Goal: Task Accomplishment & Management: Manage account settings

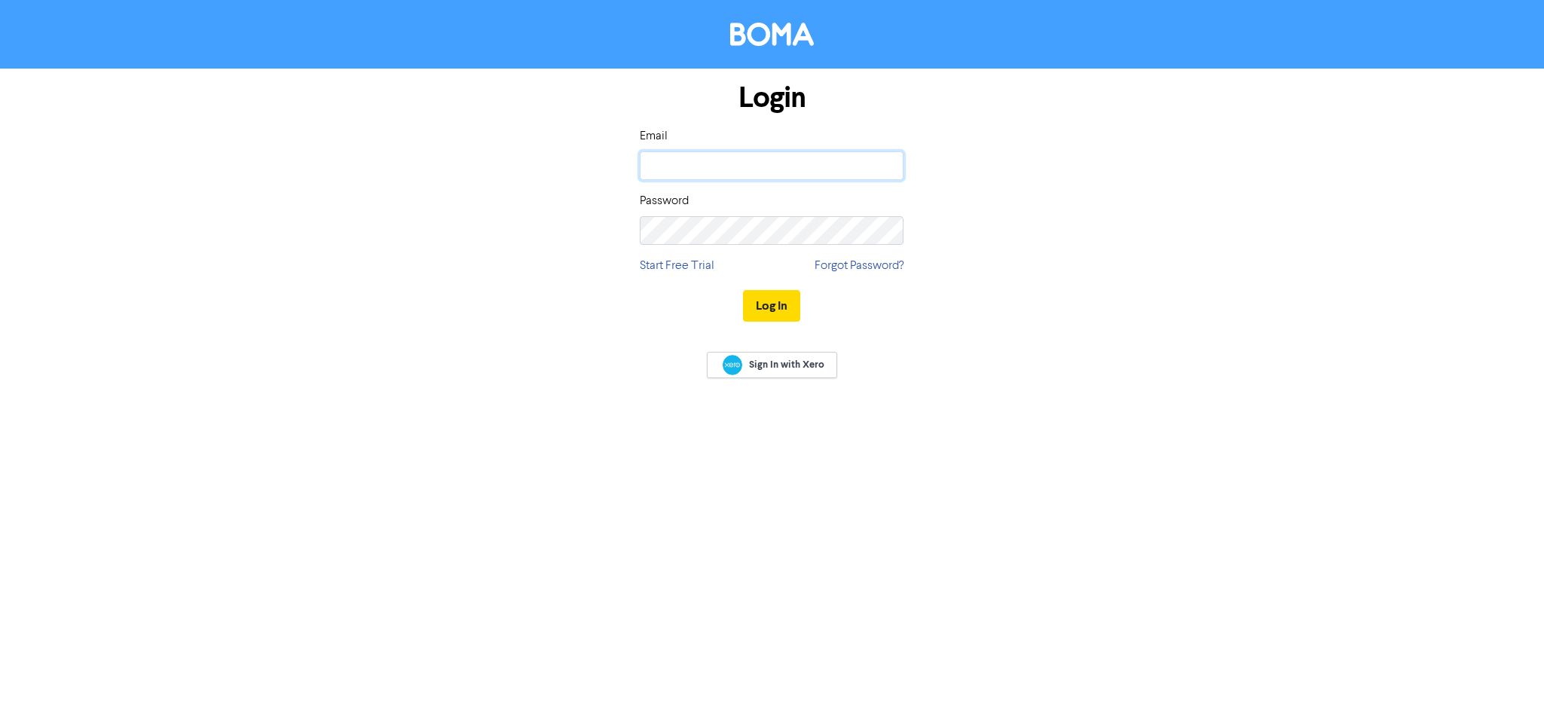
click at [787, 179] on input "email" at bounding box center [772, 165] width 264 height 29
click at [743, 290] on button "Log In" at bounding box center [771, 306] width 57 height 32
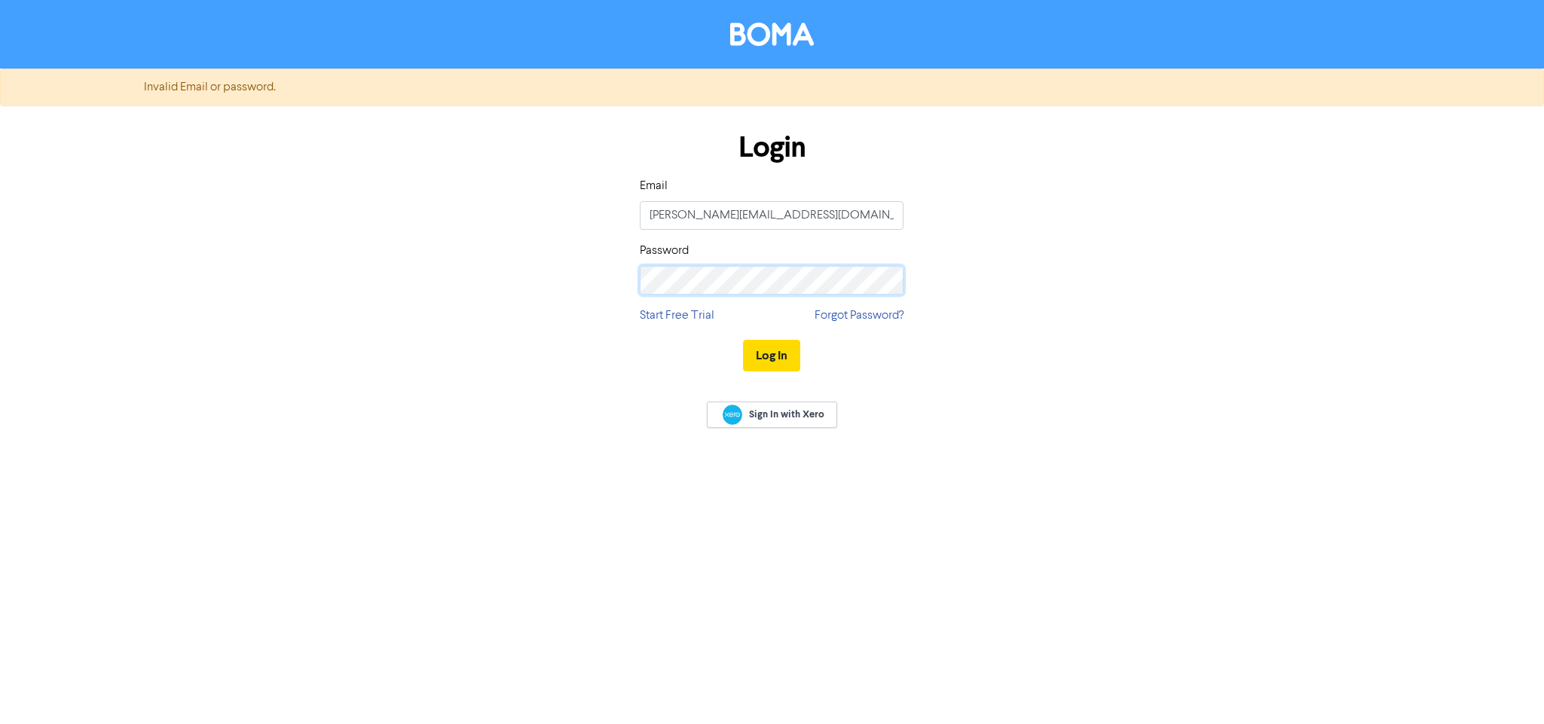
click at [557, 280] on div "Login Email e.parker@mphaccountants.co.uk Password Start Free Trial Forgot Pass…" at bounding box center [772, 252] width 859 height 268
click at [743, 340] on button "Log In" at bounding box center [771, 356] width 57 height 32
drag, startPoint x: 852, startPoint y: 213, endPoint x: 687, endPoint y: 204, distance: 165.3
click at [632, 225] on div "Login Email e.parker@mphaccountants.co.uk Password Start Free Trial Forgot Pass…" at bounding box center [772, 252] width 286 height 268
click at [635, 256] on div "Login Email e.parker@mphaccountants.co.uk Password Start Free Trial Forgot Pass…" at bounding box center [772, 252] width 286 height 268
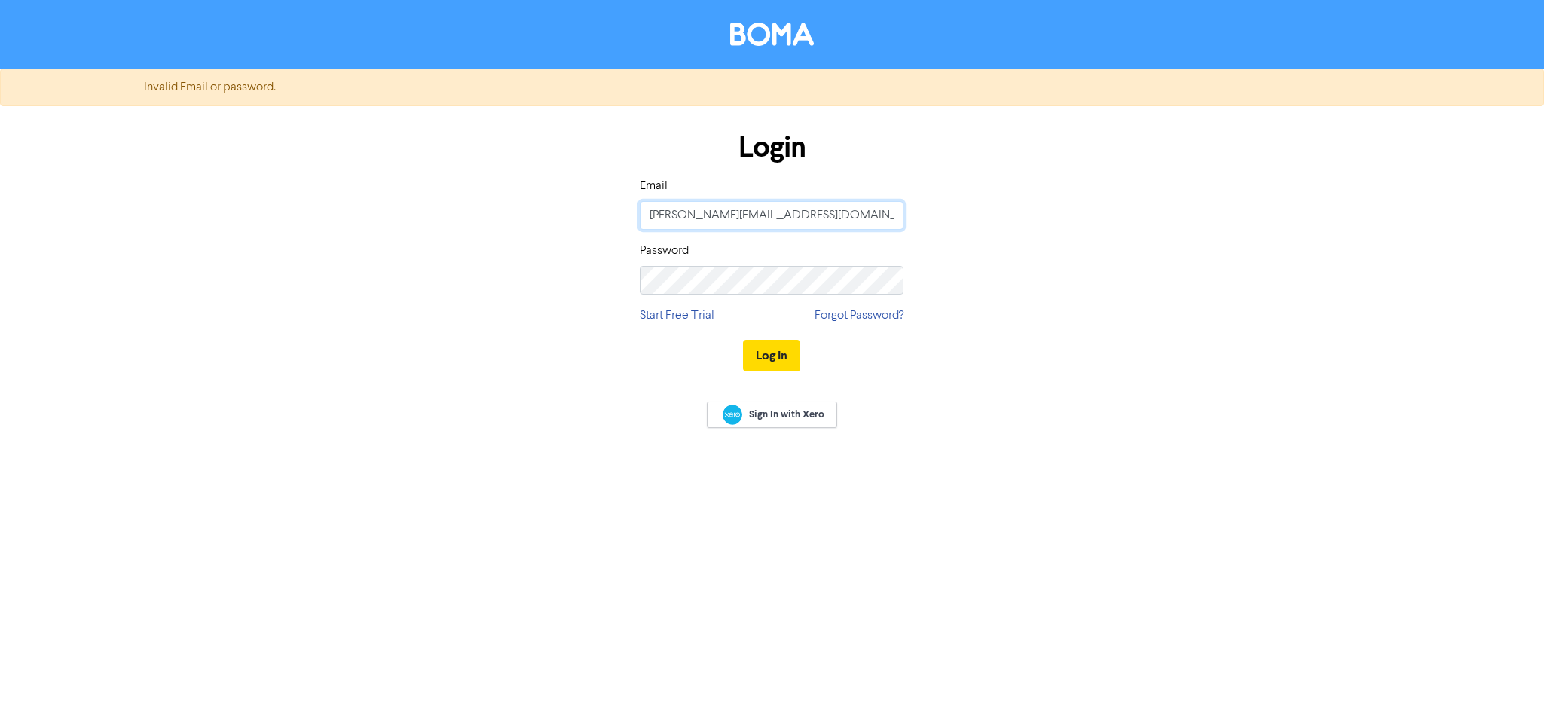
drag, startPoint x: 846, startPoint y: 211, endPoint x: 566, endPoint y: 213, distance: 280.4
click at [566, 213] on div "Login Email e.parker@mphaccountants.co.uk Password Start Free Trial Forgot Pass…" at bounding box center [772, 252] width 859 height 268
type input "[DOMAIN_NAME][EMAIL_ADDRESS][DOMAIN_NAME]"
click at [504, 172] on div "Login Email e.page@mphaccountants.co.uk Password Start Free Trial Forgot Passwo…" at bounding box center [772, 252] width 859 height 268
click at [808, 335] on div "Log In" at bounding box center [772, 356] width 264 height 62
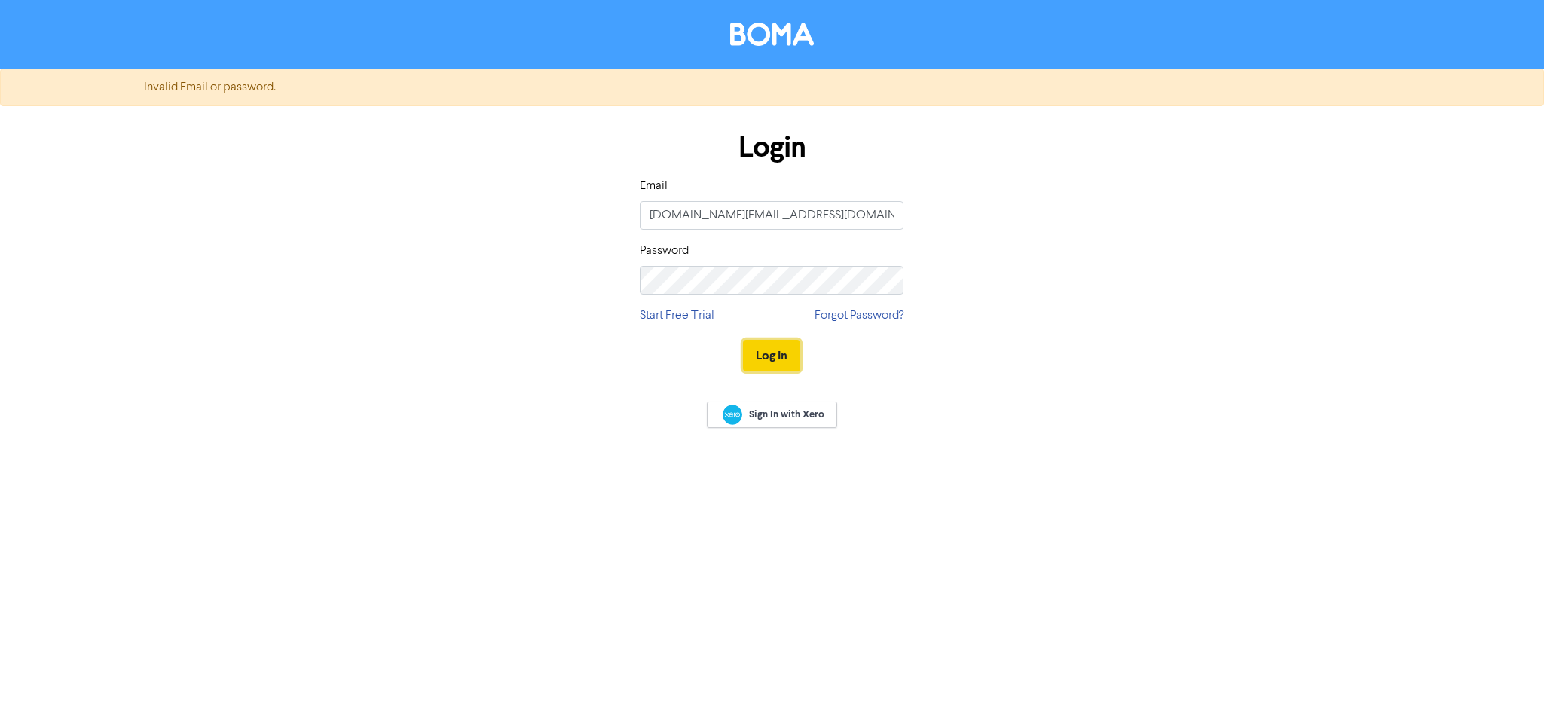
click at [785, 351] on button "Log In" at bounding box center [771, 356] width 57 height 32
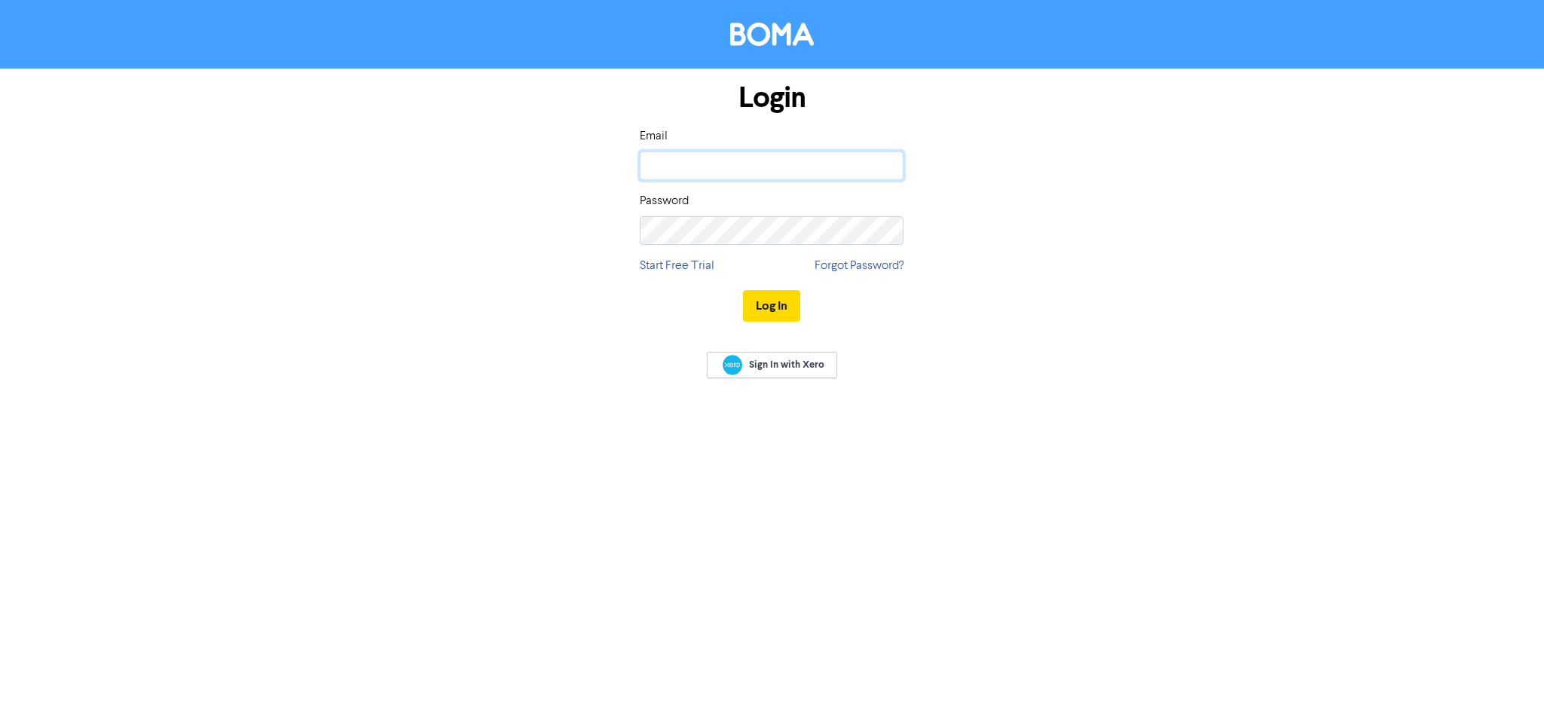
click at [807, 172] on input "email" at bounding box center [772, 165] width 264 height 29
type input "[DOMAIN_NAME][EMAIL_ADDRESS][DOMAIN_NAME]"
click at [743, 290] on button "Log In" at bounding box center [771, 306] width 57 height 32
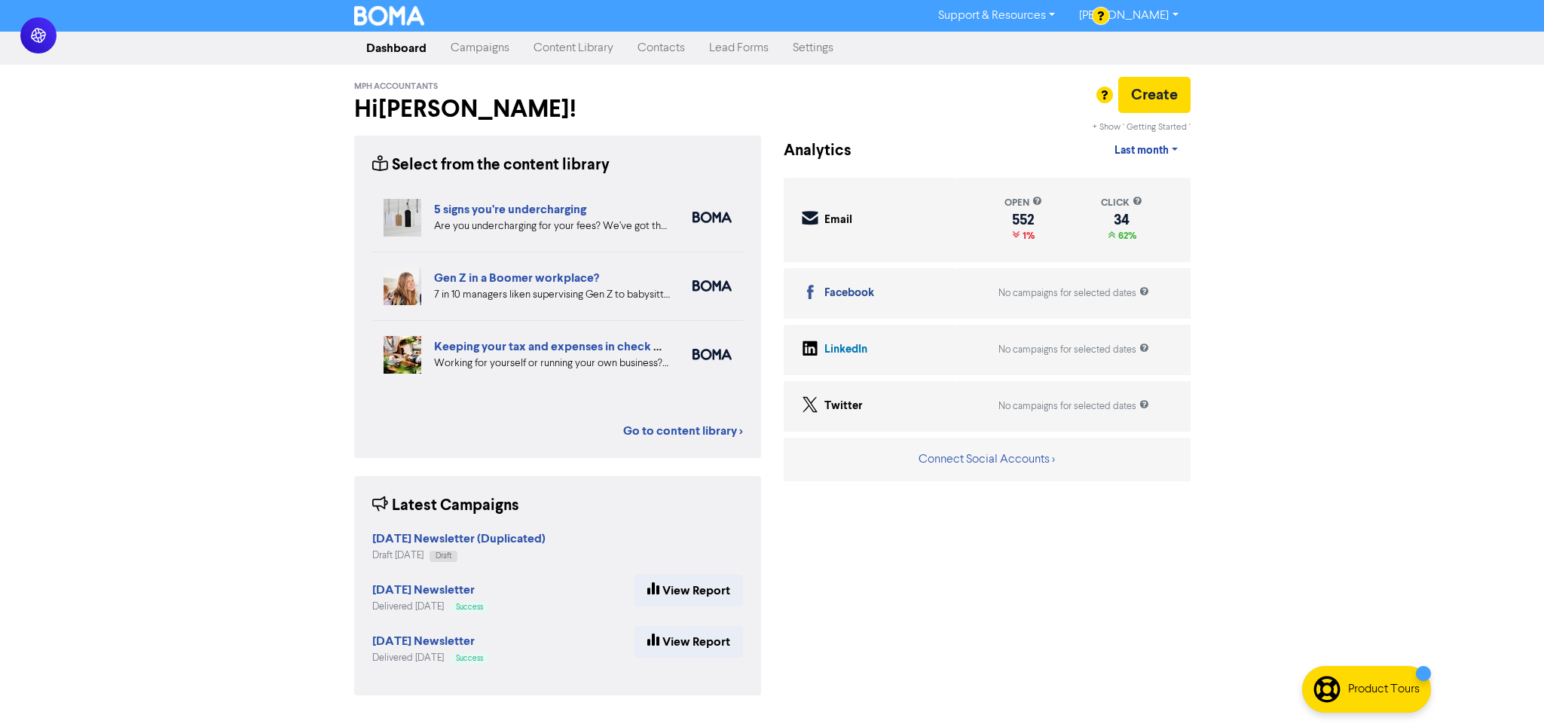
click at [1391, 283] on div "Support & Resources Video Tutorials FAQ & Guides Marketing Education [PERSON_NA…" at bounding box center [772, 362] width 1544 height 724
click at [166, 372] on div "Support & Resources Video Tutorials FAQ & Guides Marketing Education [PERSON_NA…" at bounding box center [772, 362] width 1544 height 724
click at [722, 433] on link "Go to content library >" at bounding box center [683, 431] width 120 height 18
click at [485, 50] on link "Campaigns" at bounding box center [480, 48] width 83 height 30
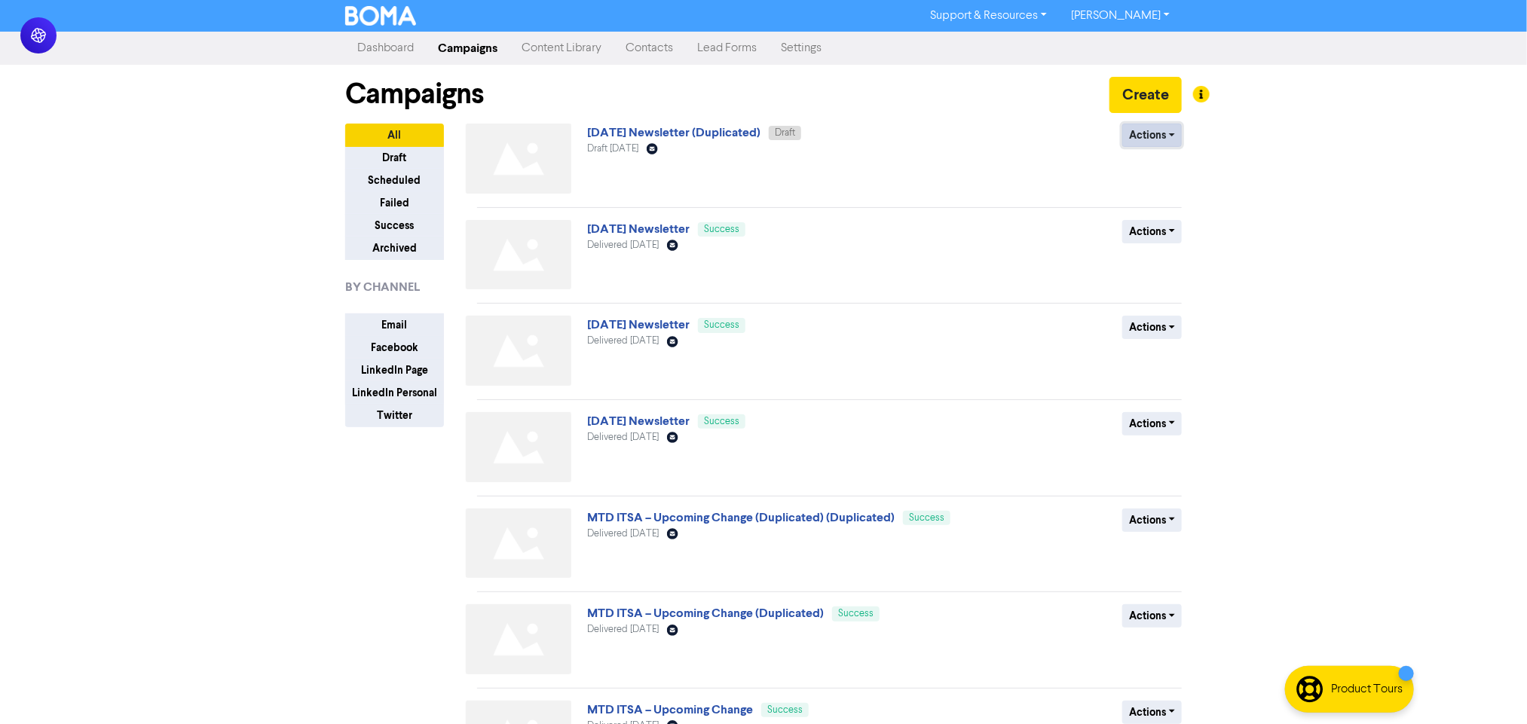
click at [1144, 134] on button "Actions" at bounding box center [1152, 135] width 60 height 23
click at [1154, 142] on button "Actions" at bounding box center [1152, 135] width 60 height 23
click at [1158, 211] on button "Rename" at bounding box center [1182, 216] width 119 height 24
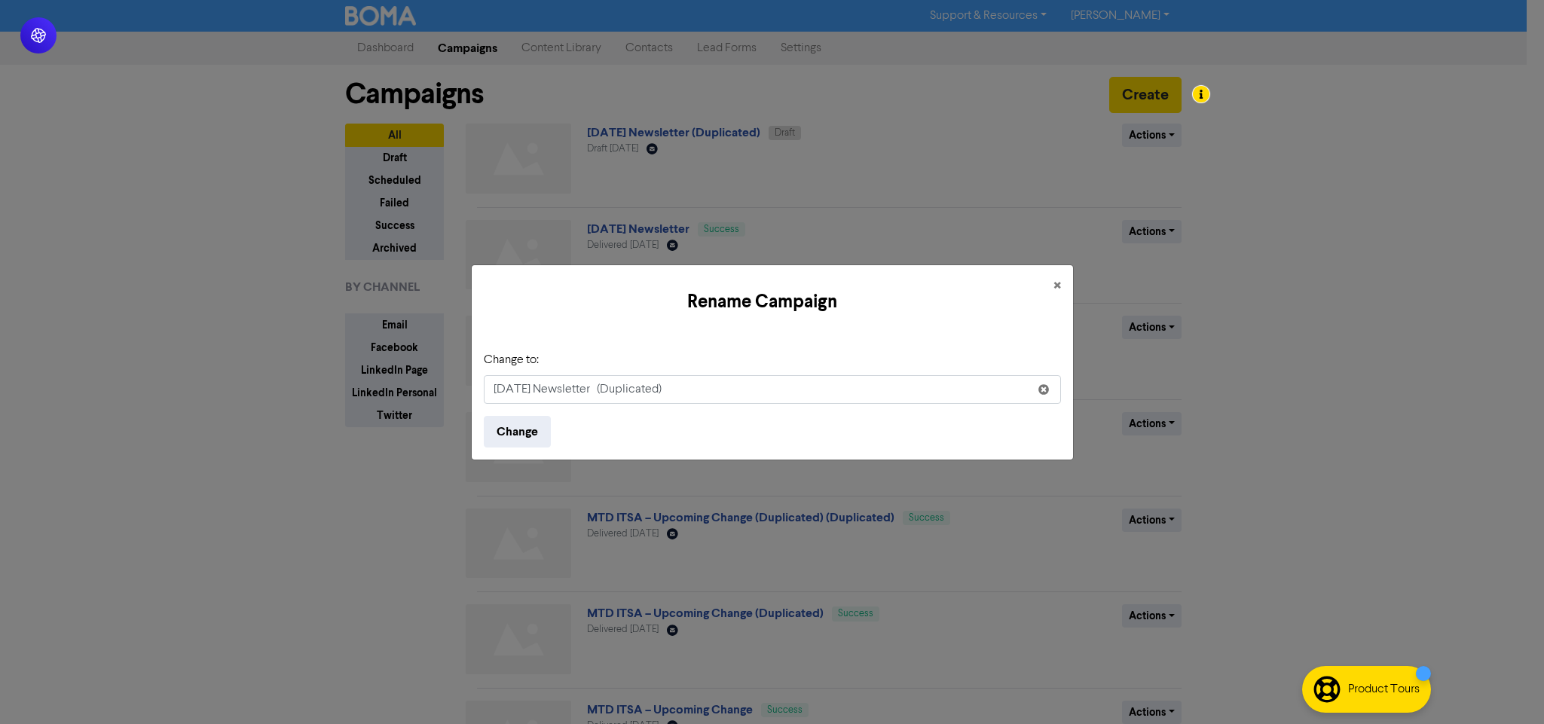
click at [512, 390] on input "July 2025 Newsletter (Duplicated)" at bounding box center [772, 389] width 577 height 29
drag, startPoint x: 624, startPoint y: 389, endPoint x: 867, endPoint y: 382, distance: 242.8
click at [867, 382] on input "Aufgust 2025 Newsletter (Duplicated)" at bounding box center [772, 389] width 577 height 29
type input "Aufgust 2025 Newsletter"
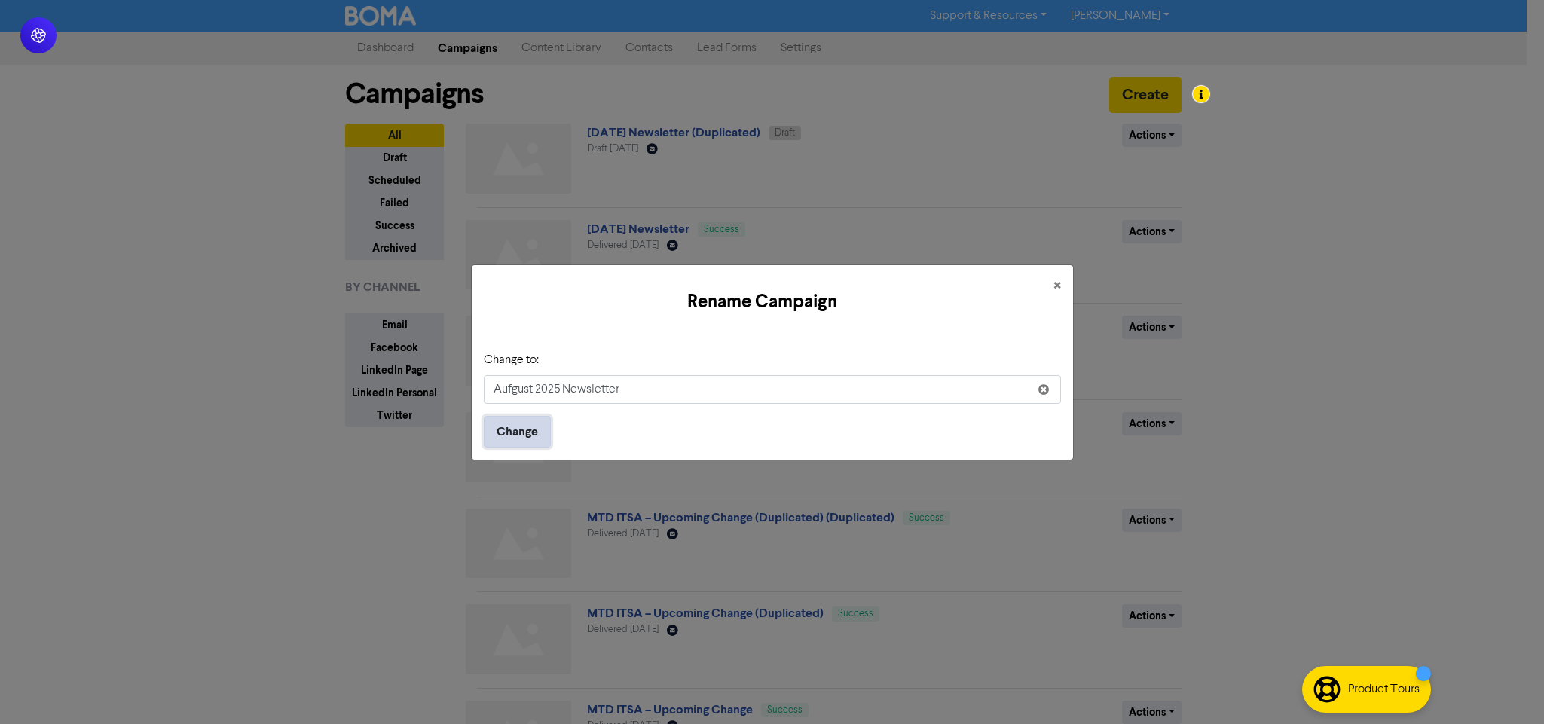
click at [500, 436] on button "Change" at bounding box center [517, 432] width 67 height 32
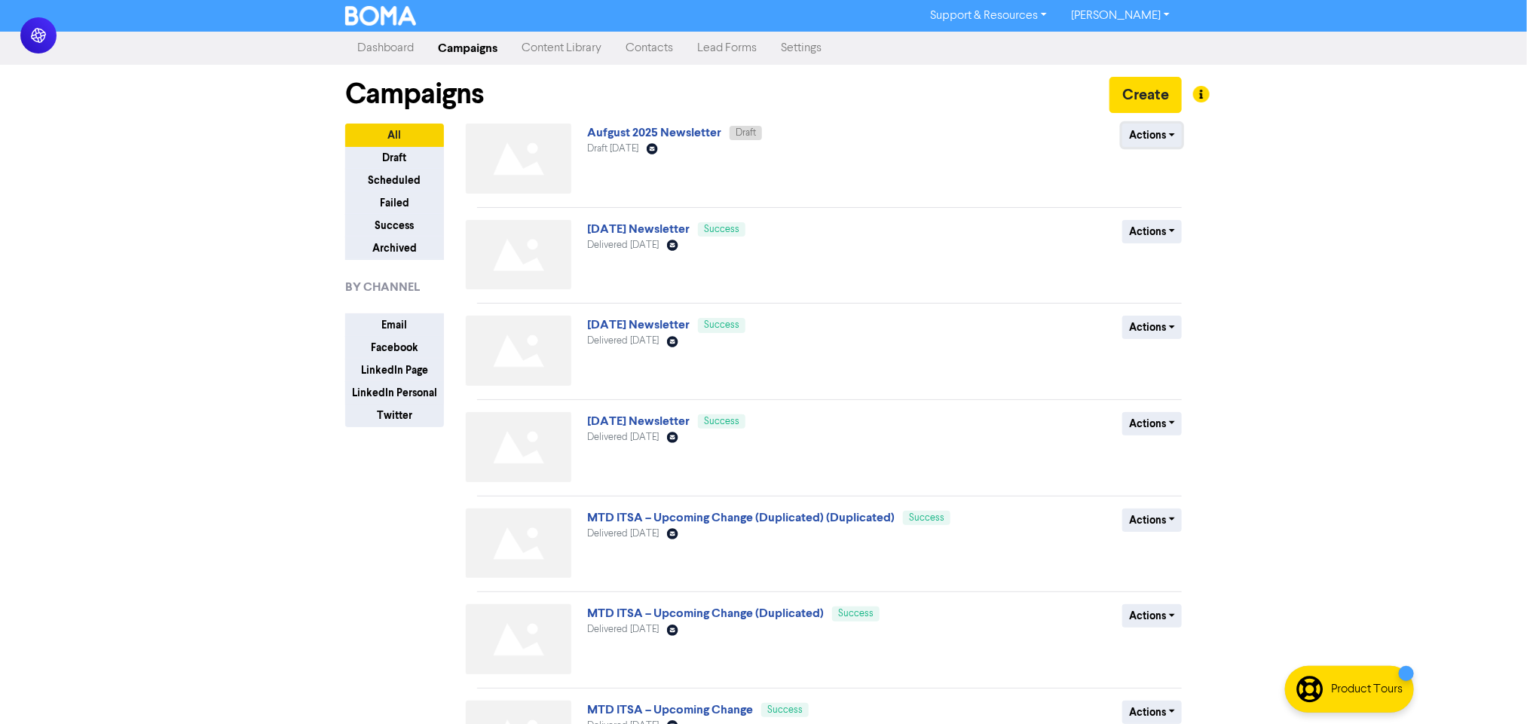
click at [1140, 139] on button "Actions" at bounding box center [1152, 135] width 60 height 23
click at [1167, 218] on button "Rename" at bounding box center [1182, 216] width 119 height 24
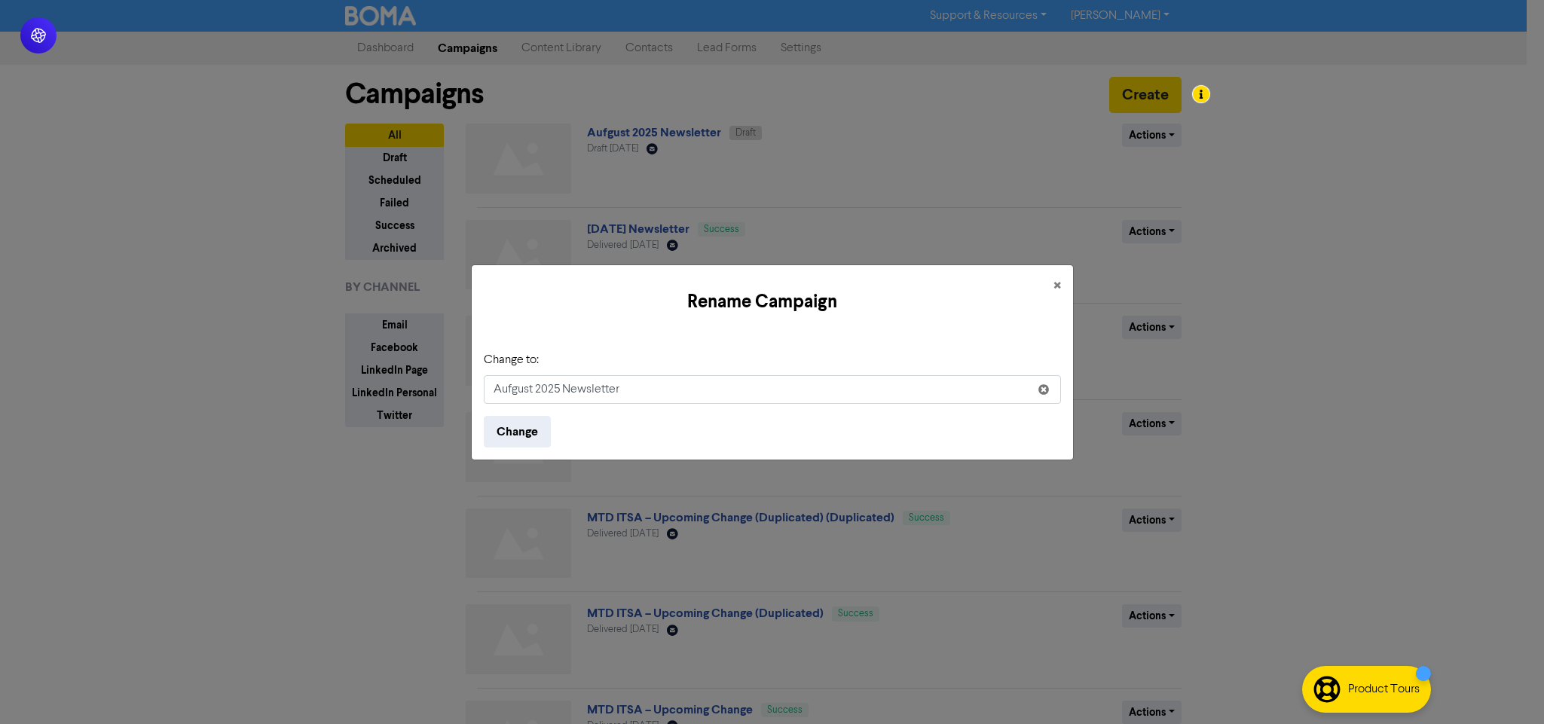
click at [509, 390] on input "Aufgust 2025 Newsletter" at bounding box center [772, 389] width 577 height 29
type input "[DATE] Newsletter"
click at [514, 412] on form "Change to: August 2025 Newsletter Change" at bounding box center [772, 399] width 577 height 96
click at [518, 439] on button "Change" at bounding box center [517, 432] width 67 height 32
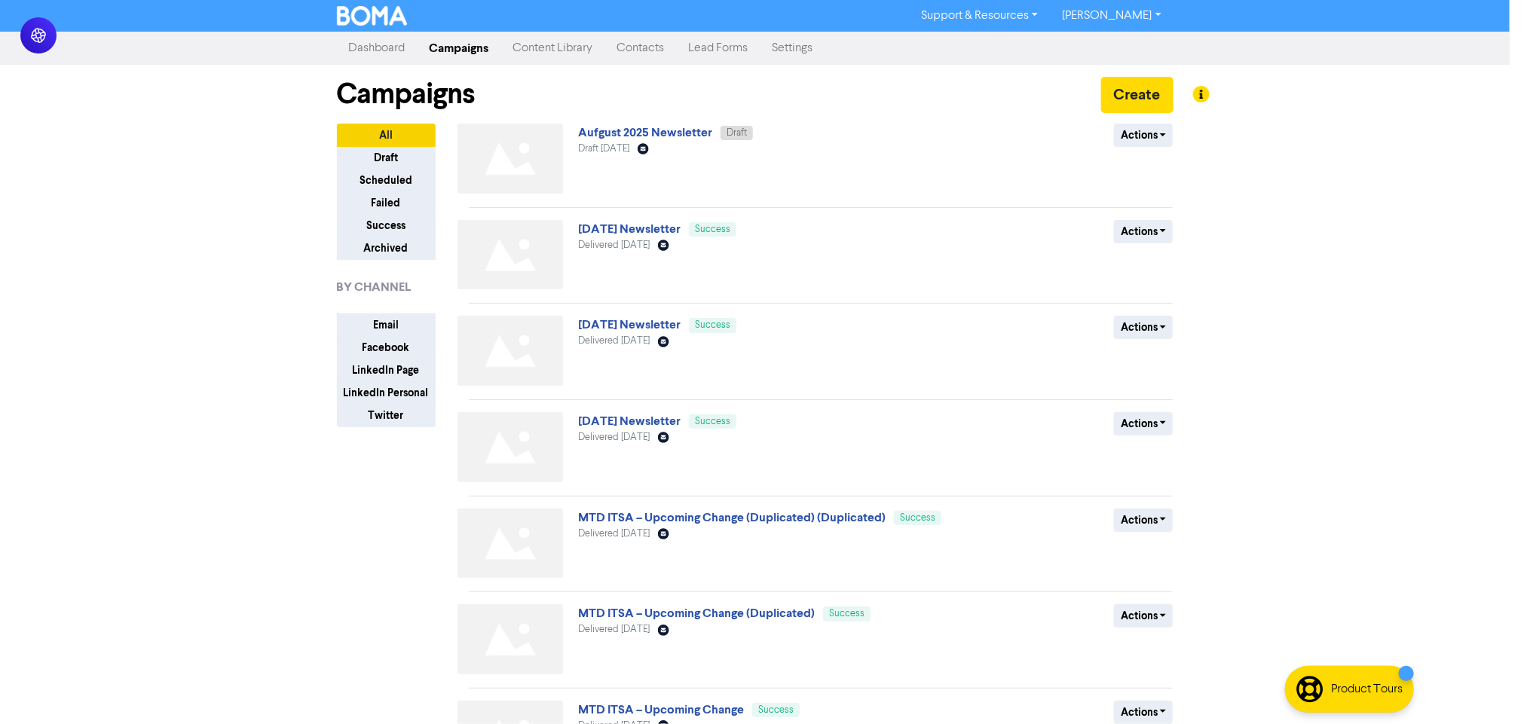
click at [226, 502] on div "Support & Resources Video Tutorials FAQ & Guides Marketing Education Ellie Park…" at bounding box center [755, 362] width 1510 height 724
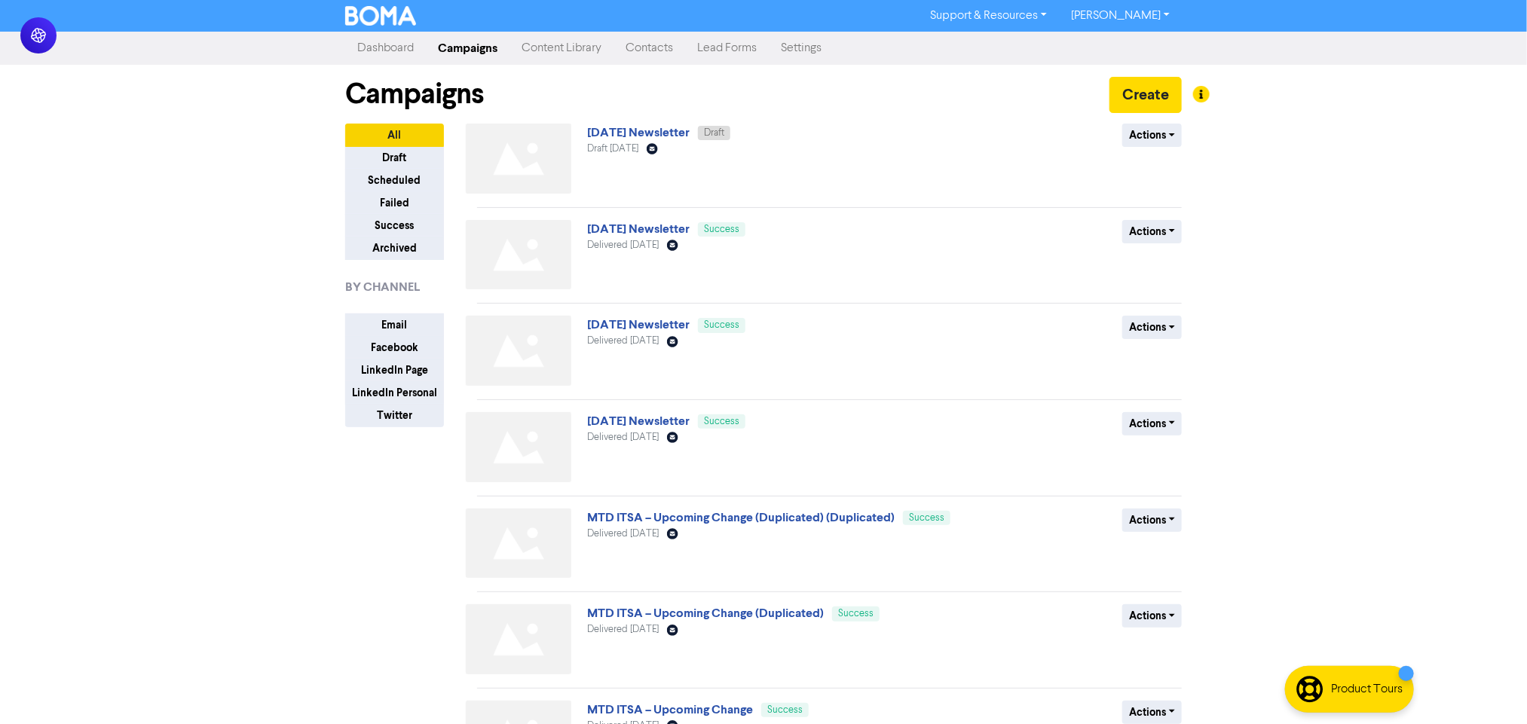
click at [1217, 299] on div "Support & Resources Video Tutorials FAQ & Guides Marketing Education [PERSON_NA…" at bounding box center [763, 362] width 1527 height 724
click at [1305, 540] on div "Support & Resources Video Tutorials FAQ & Guides Marketing Education [PERSON_NA…" at bounding box center [763, 362] width 1527 height 724
drag, startPoint x: 1406, startPoint y: 355, endPoint x: 1115, endPoint y: 348, distance: 291.0
click at [1406, 355] on div "Support & Resources Video Tutorials FAQ & Guides Marketing Education [PERSON_NA…" at bounding box center [763, 362] width 1527 height 724
click at [170, 328] on div "Support & Resources Video Tutorials FAQ & Guides Marketing Education [PERSON_NA…" at bounding box center [763, 362] width 1527 height 724
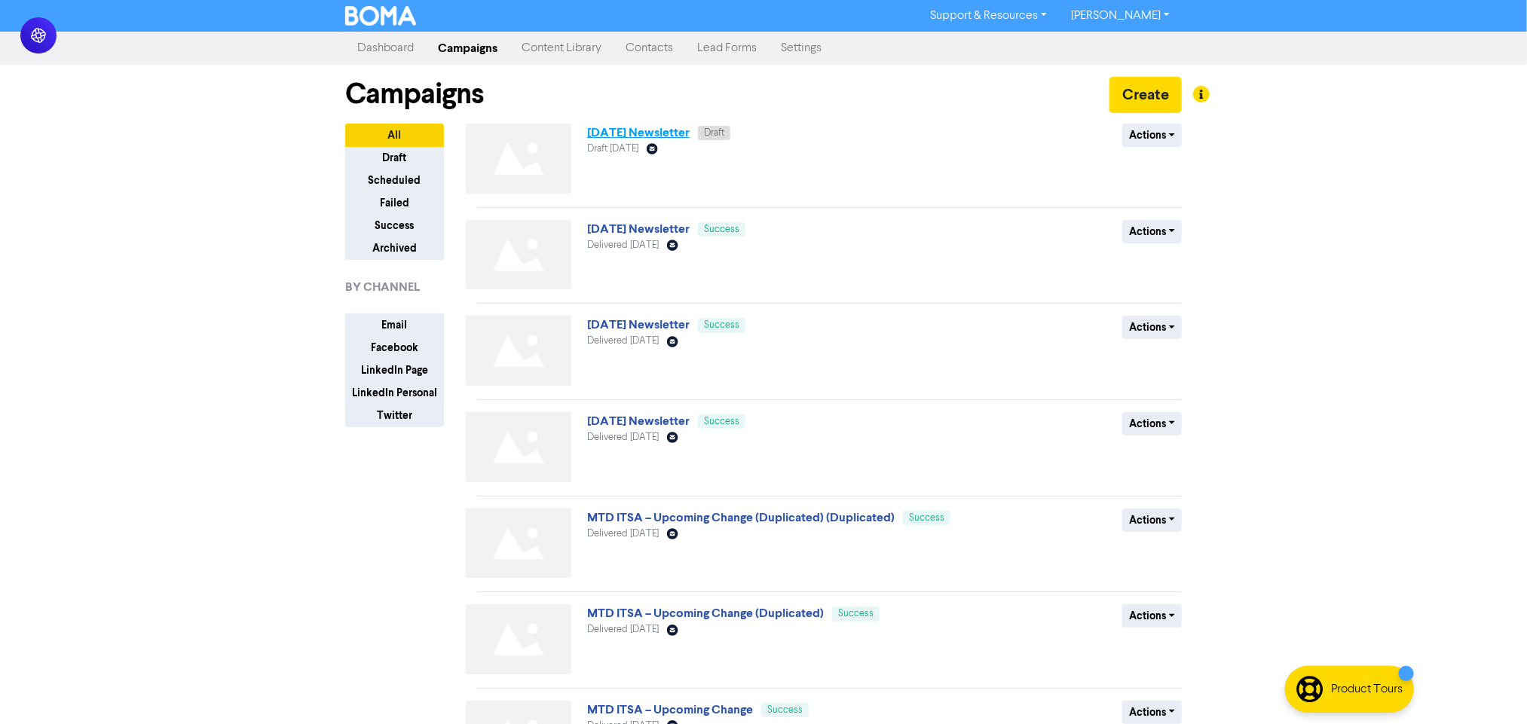
click at [690, 132] on link "[DATE] Newsletter" at bounding box center [638, 132] width 103 height 15
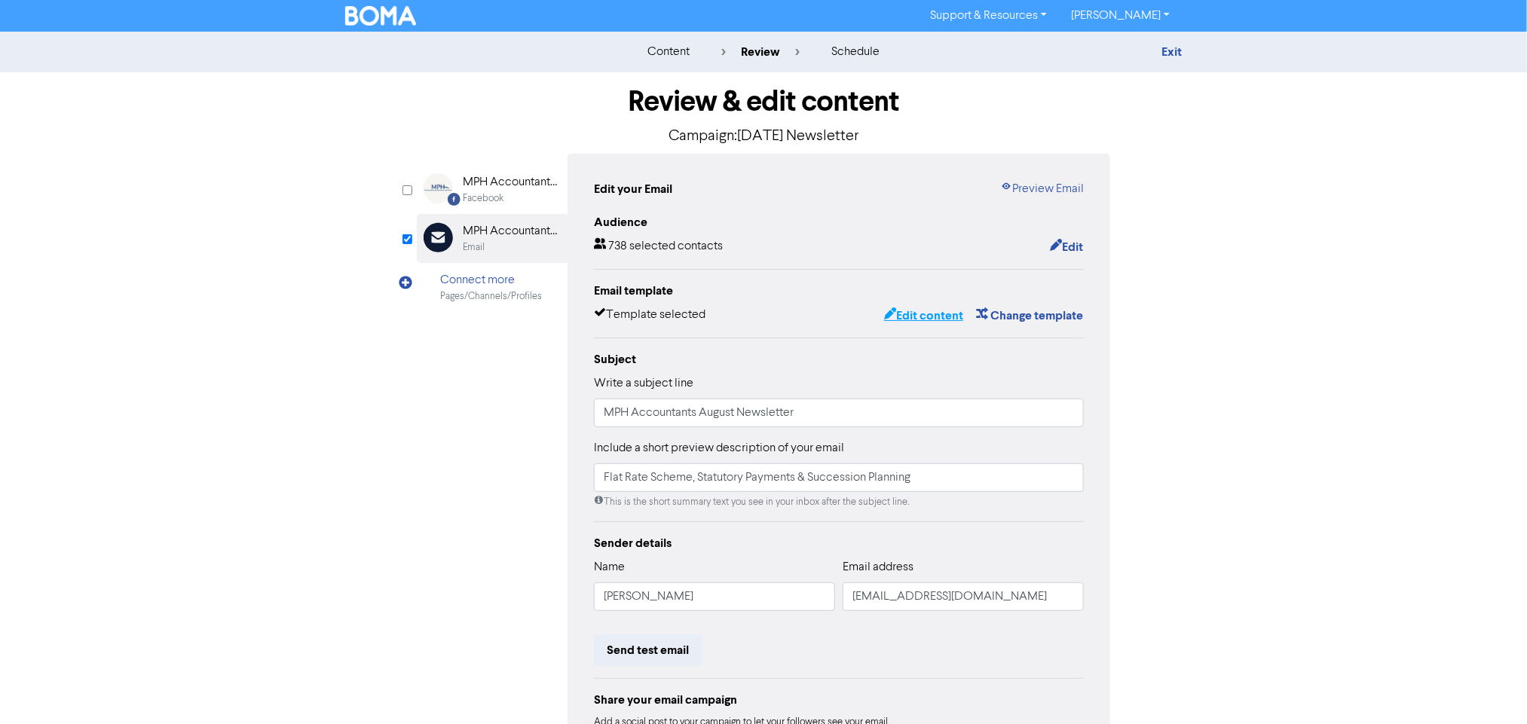
click at [941, 317] on button "Edit content" at bounding box center [923, 316] width 81 height 20
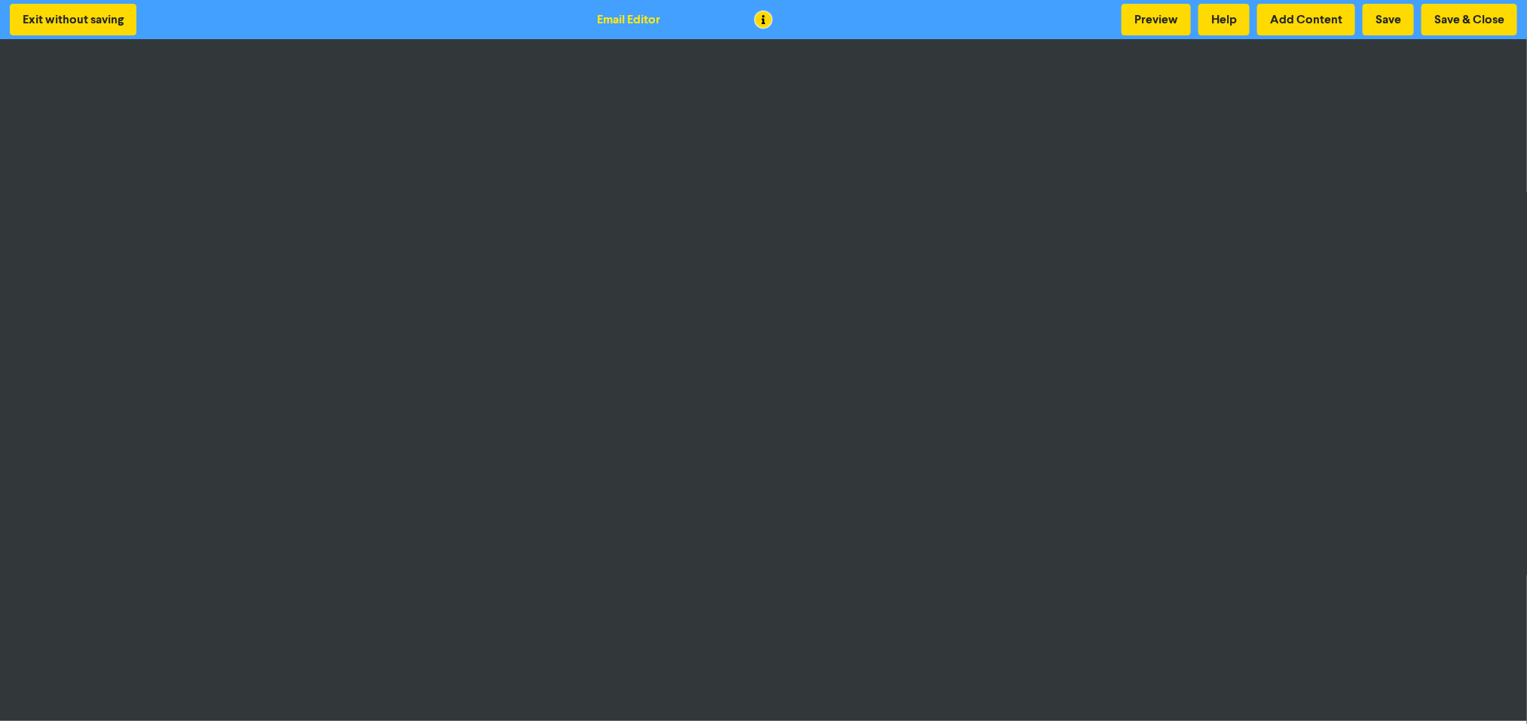
scroll to position [1, 0]
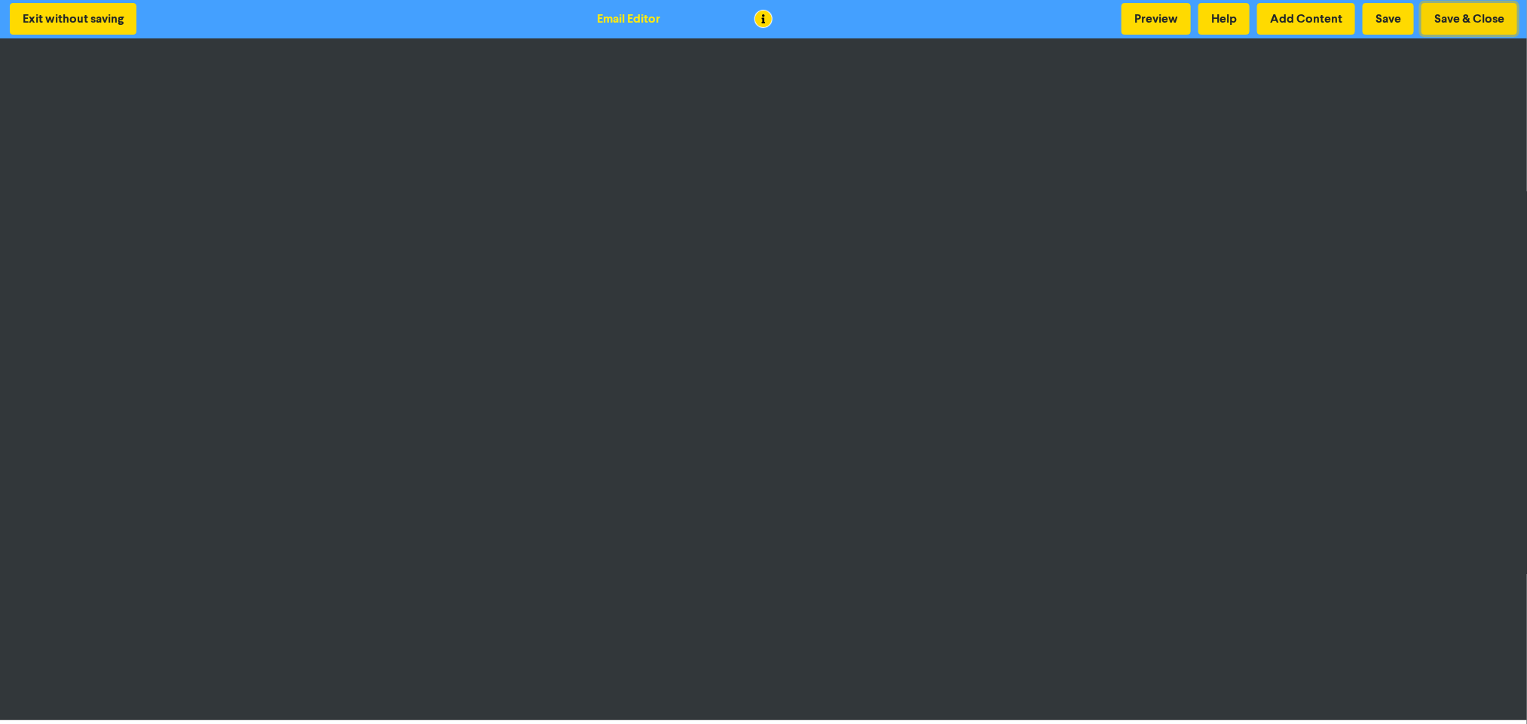
click at [1491, 12] on button "Save & Close" at bounding box center [1469, 19] width 96 height 32
click at [1472, 12] on button "Save & Close" at bounding box center [1469, 19] width 96 height 32
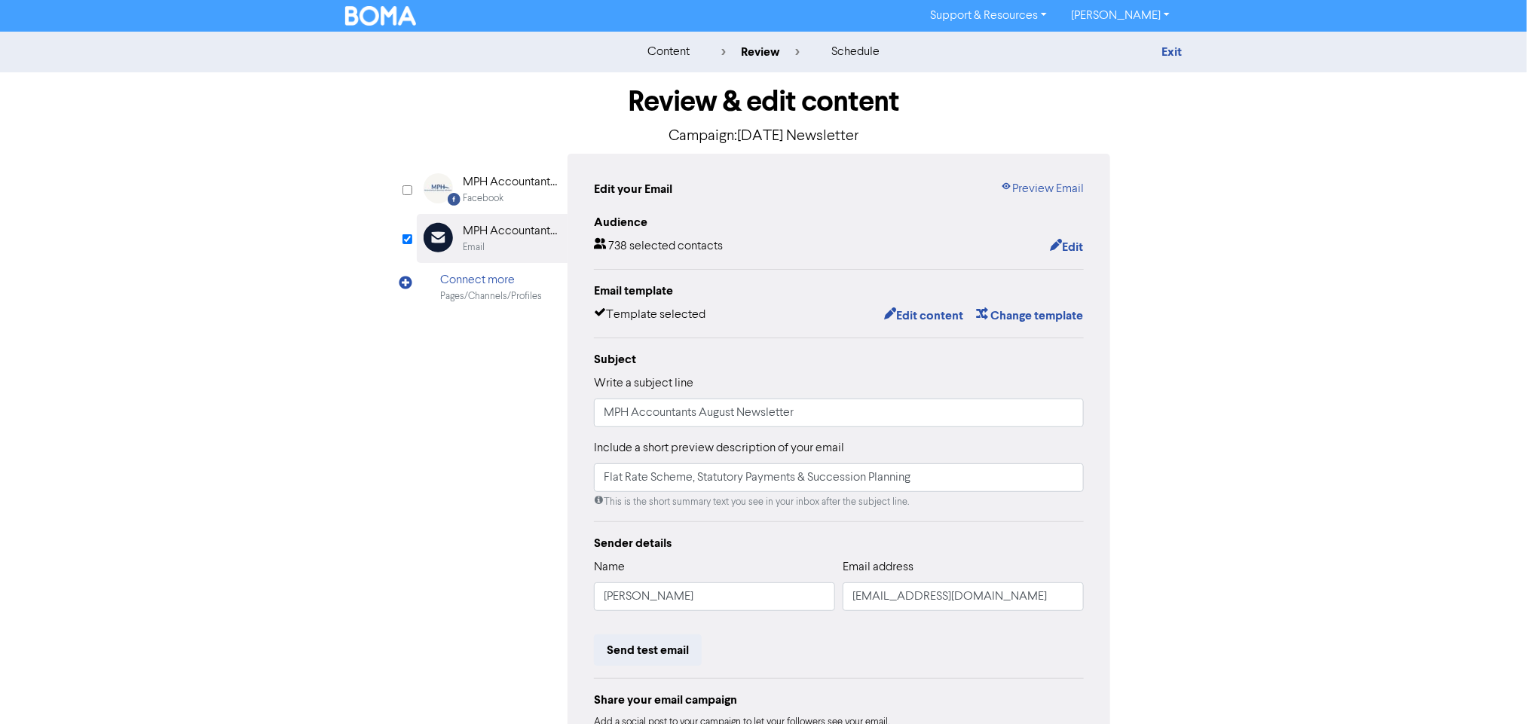
click at [1250, 276] on div "content review schedule Exit Review & edit content Campaign: August 2025 Newsle…" at bounding box center [763, 447] width 1527 height 831
click at [249, 323] on div "content review schedule Exit Review & edit content Campaign: August 2025 Newsle…" at bounding box center [763, 447] width 1527 height 831
drag, startPoint x: 288, startPoint y: 390, endPoint x: 222, endPoint y: 396, distance: 65.8
click at [285, 390] on div "content review schedule Exit Review & edit content Campaign: August 2025 Newsle…" at bounding box center [763, 447] width 1527 height 831
click at [298, 631] on div "content review schedule Exit Review & edit content Campaign: August 2025 Newsle…" at bounding box center [763, 447] width 1527 height 831
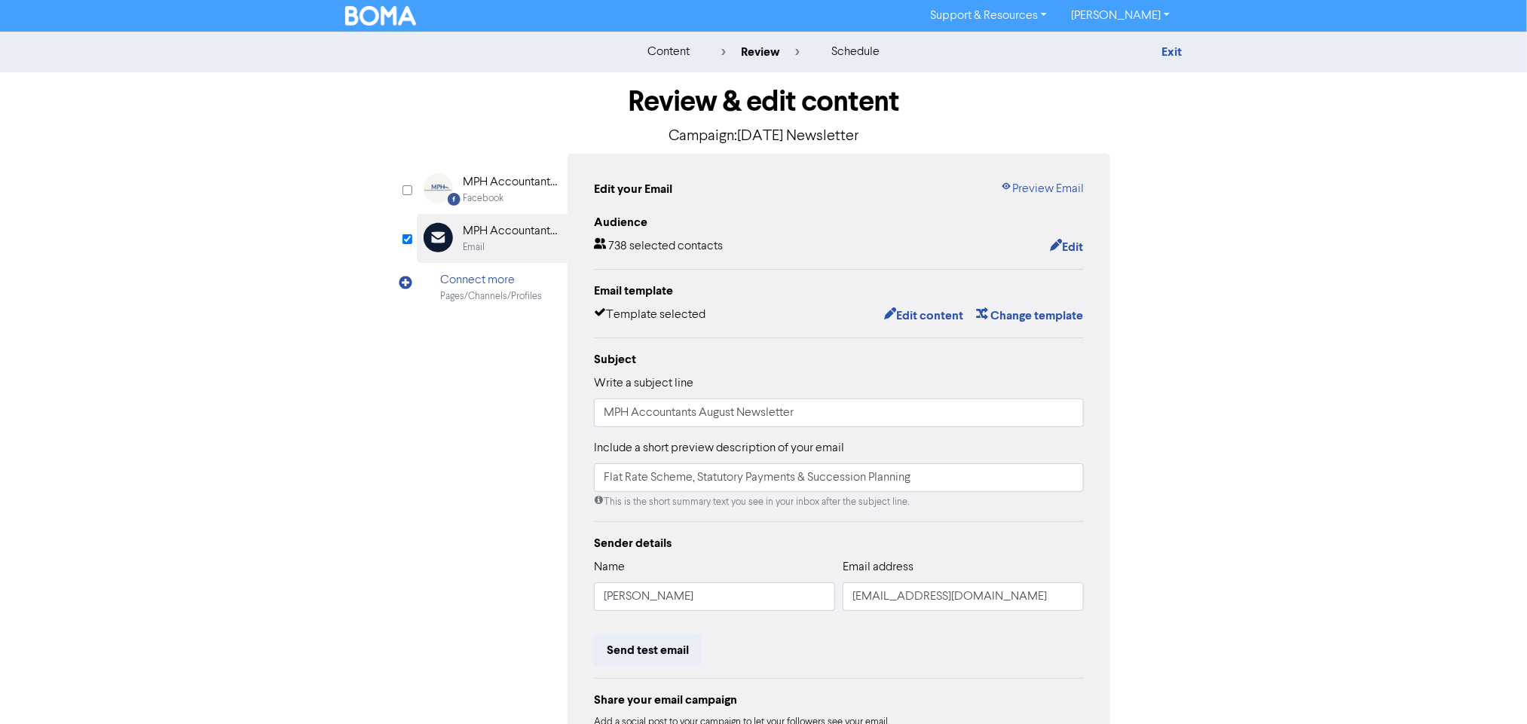
click at [159, 460] on div "content review schedule Exit Review & edit content Campaign: August 2025 Newsle…" at bounding box center [763, 447] width 1527 height 831
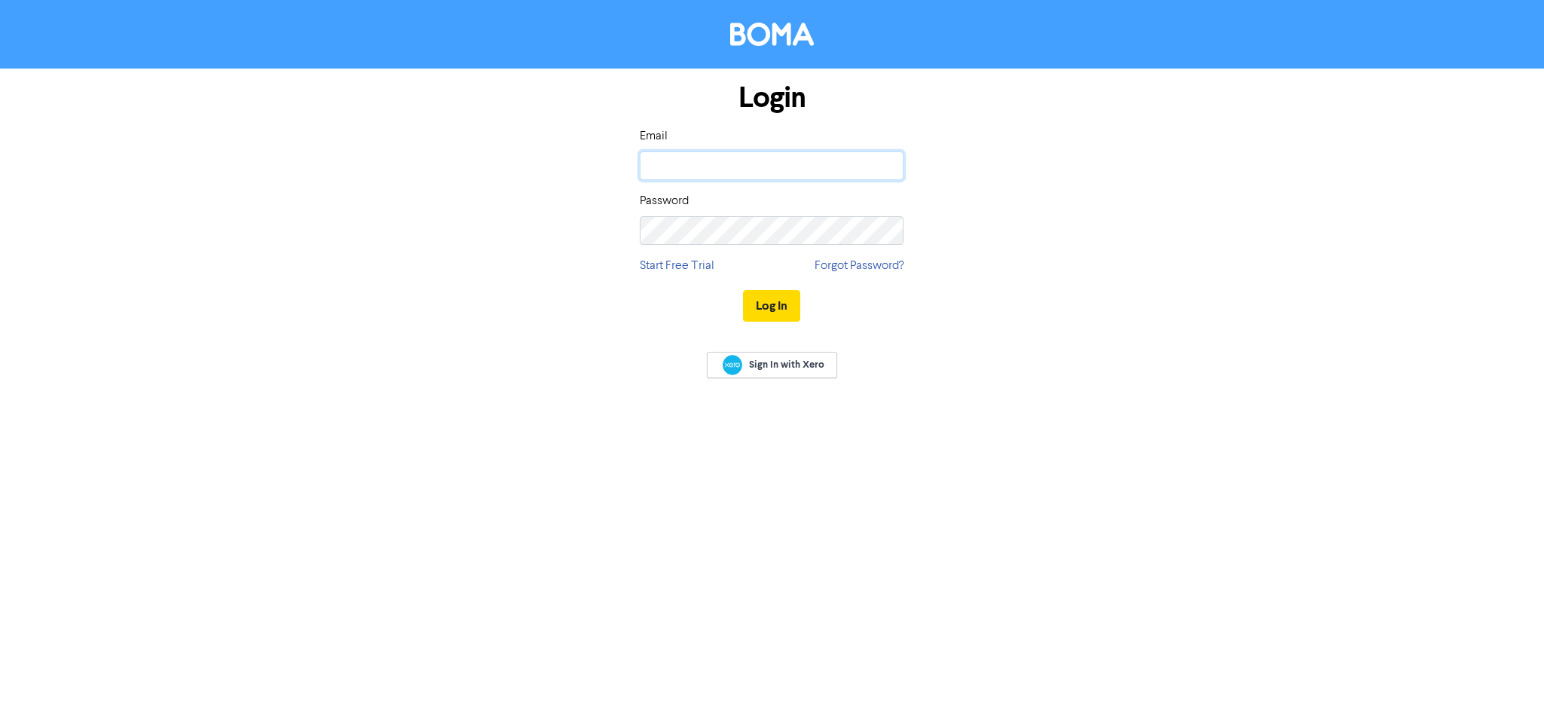
click at [785, 168] on input "email" at bounding box center [772, 165] width 264 height 29
type input "[DOMAIN_NAME][EMAIL_ADDRESS][DOMAIN_NAME]"
click at [735, 213] on div "Password" at bounding box center [772, 218] width 264 height 53
click at [743, 290] on button "Log In" at bounding box center [771, 306] width 57 height 32
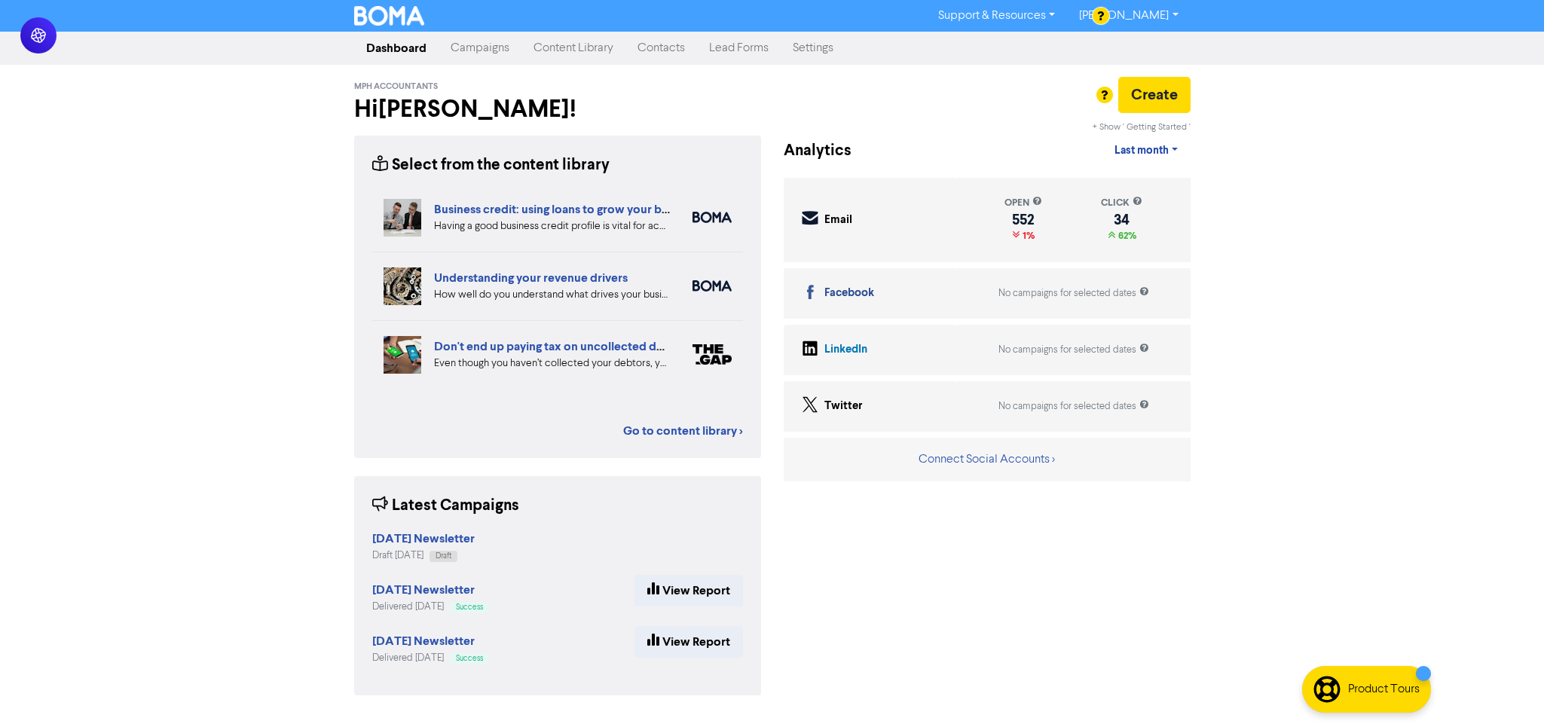
click at [1359, 206] on div "Support & Resources Video Tutorials FAQ & Guides Marketing Education [PERSON_NA…" at bounding box center [772, 362] width 1544 height 724
drag, startPoint x: 477, startPoint y: 87, endPoint x: 337, endPoint y: 98, distance: 140.6
click at [337, 97] on div "Support & Resources Video Tutorials FAQ & Guides Marketing Education [PERSON_NA…" at bounding box center [772, 362] width 1544 height 724
click at [506, 97] on h2 "Hi [PERSON_NAME] !" at bounding box center [557, 109] width 407 height 29
click at [1362, 191] on div "Support & Resources Video Tutorials FAQ & Guides Marketing Education [PERSON_NA…" at bounding box center [772, 362] width 1544 height 724
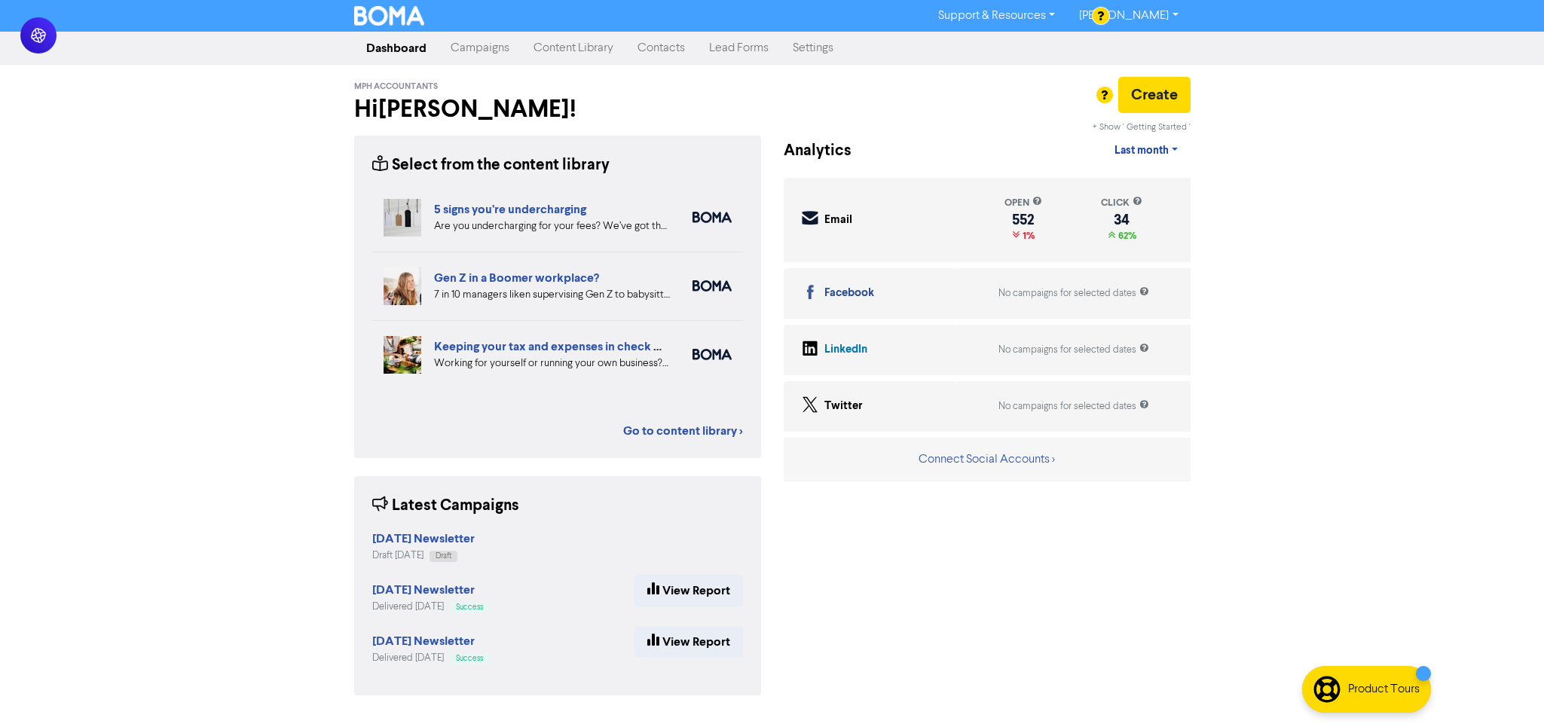
click at [1362, 191] on div "Support & Resources Video Tutorials FAQ & Guides Marketing Education [PERSON_NA…" at bounding box center [772, 362] width 1544 height 724
click at [1421, 185] on div "Support & Resources Video Tutorials FAQ & Guides Marketing Education [PERSON_NA…" at bounding box center [772, 362] width 1544 height 724
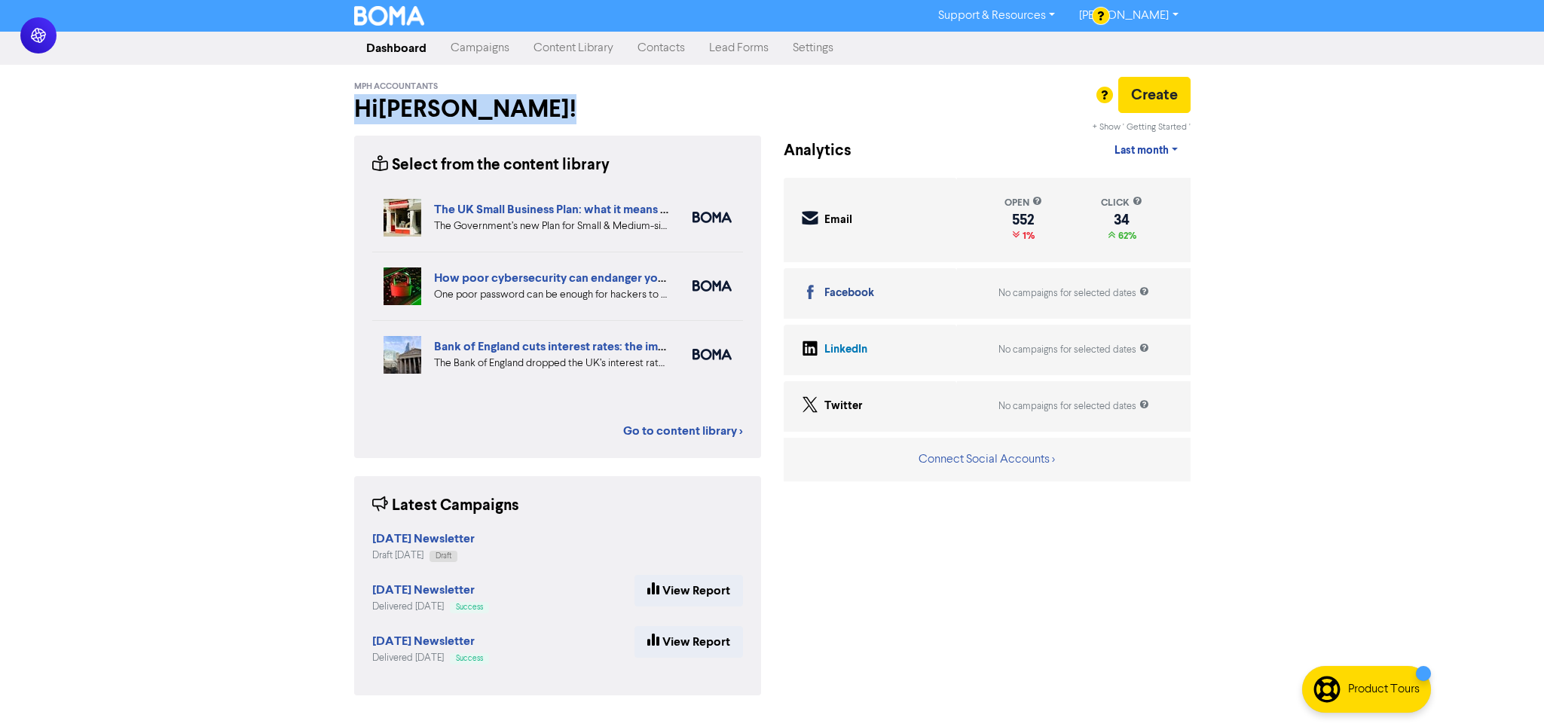
drag, startPoint x: 356, startPoint y: 112, endPoint x: 473, endPoint y: 100, distance: 118.1
click at [473, 100] on h2 "Hi [PERSON_NAME] !" at bounding box center [557, 109] width 407 height 29
click at [491, 98] on h2 "Hi [PERSON_NAME] !" at bounding box center [557, 109] width 407 height 29
click at [259, 140] on div "Support & Resources Video Tutorials FAQ & Guides Marketing Education [PERSON_NA…" at bounding box center [772, 362] width 1544 height 724
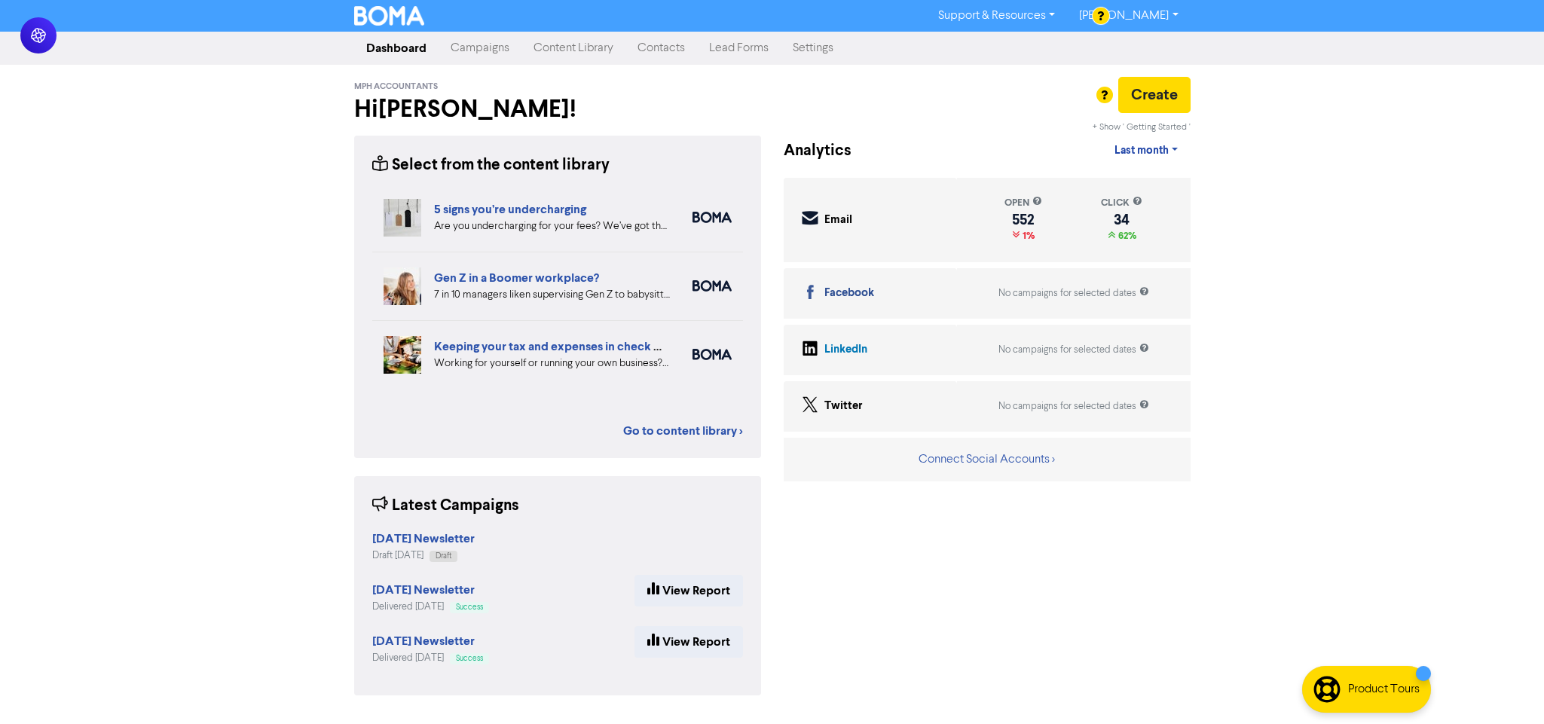
click at [256, 530] on div "Support & Resources Video Tutorials FAQ & Guides Marketing Education [PERSON_NA…" at bounding box center [772, 362] width 1544 height 724
click at [217, 267] on div "Support & Resources Video Tutorials FAQ & Guides Marketing Education [PERSON_NA…" at bounding box center [772, 362] width 1544 height 724
click at [132, 280] on div "Support & Resources Video Tutorials FAQ & Guides Marketing Education [PERSON_NA…" at bounding box center [772, 362] width 1544 height 724
drag, startPoint x: 150, startPoint y: 393, endPoint x: 202, endPoint y: 332, distance: 80.2
click at [174, 367] on div "Support & Resources Video Tutorials FAQ & Guides Marketing Education [PERSON_NA…" at bounding box center [772, 362] width 1544 height 724
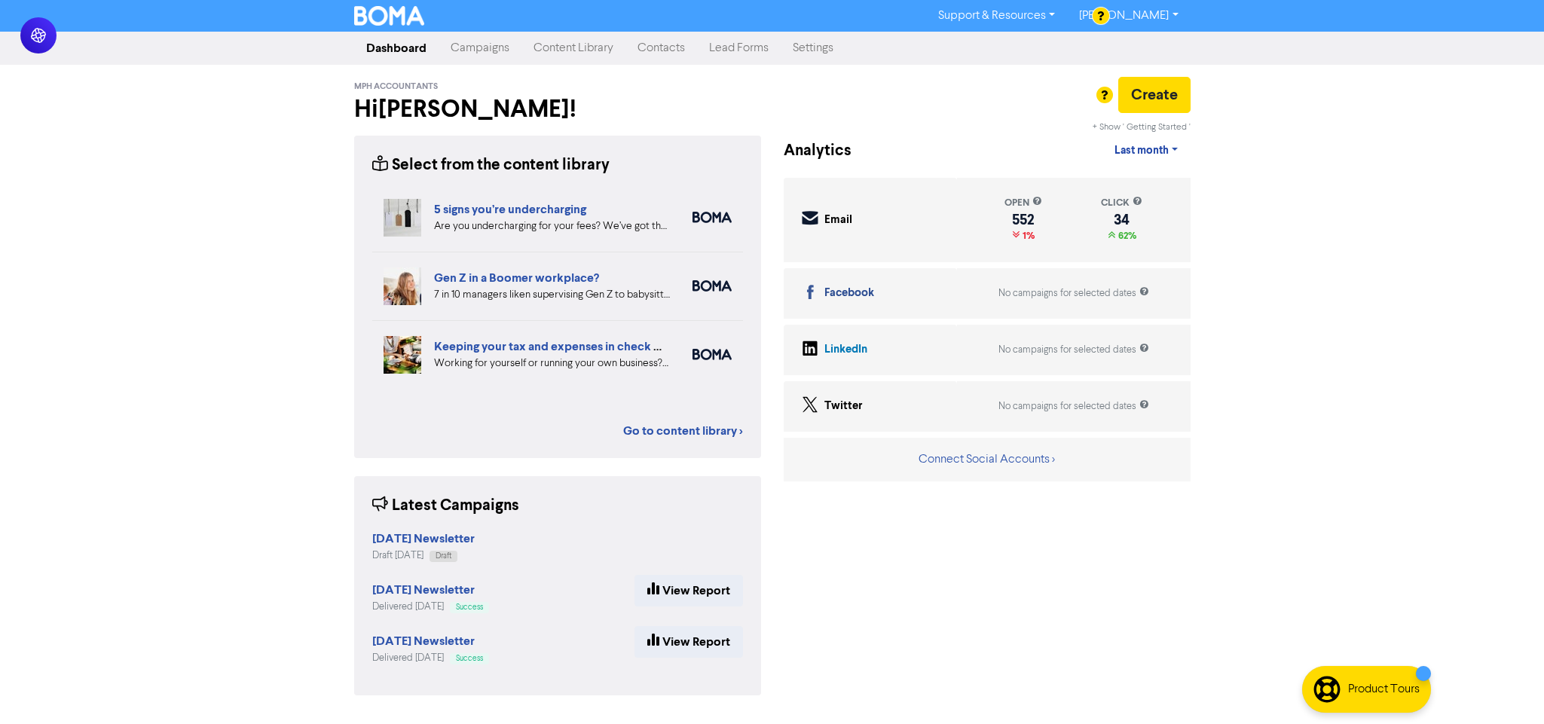
click at [500, 47] on link "Campaigns" at bounding box center [480, 48] width 83 height 30
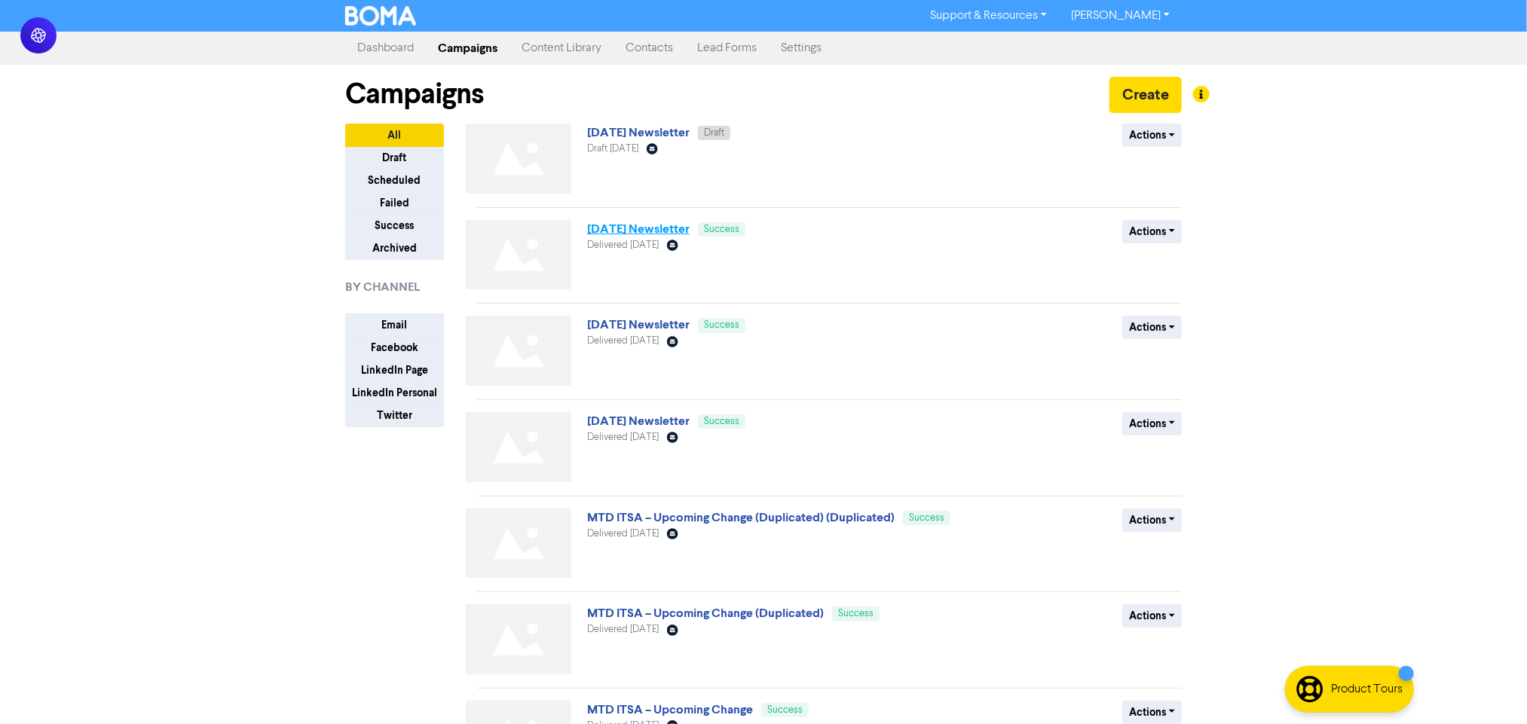
click at [620, 225] on link "[DATE] Newsletter" at bounding box center [638, 229] width 103 height 15
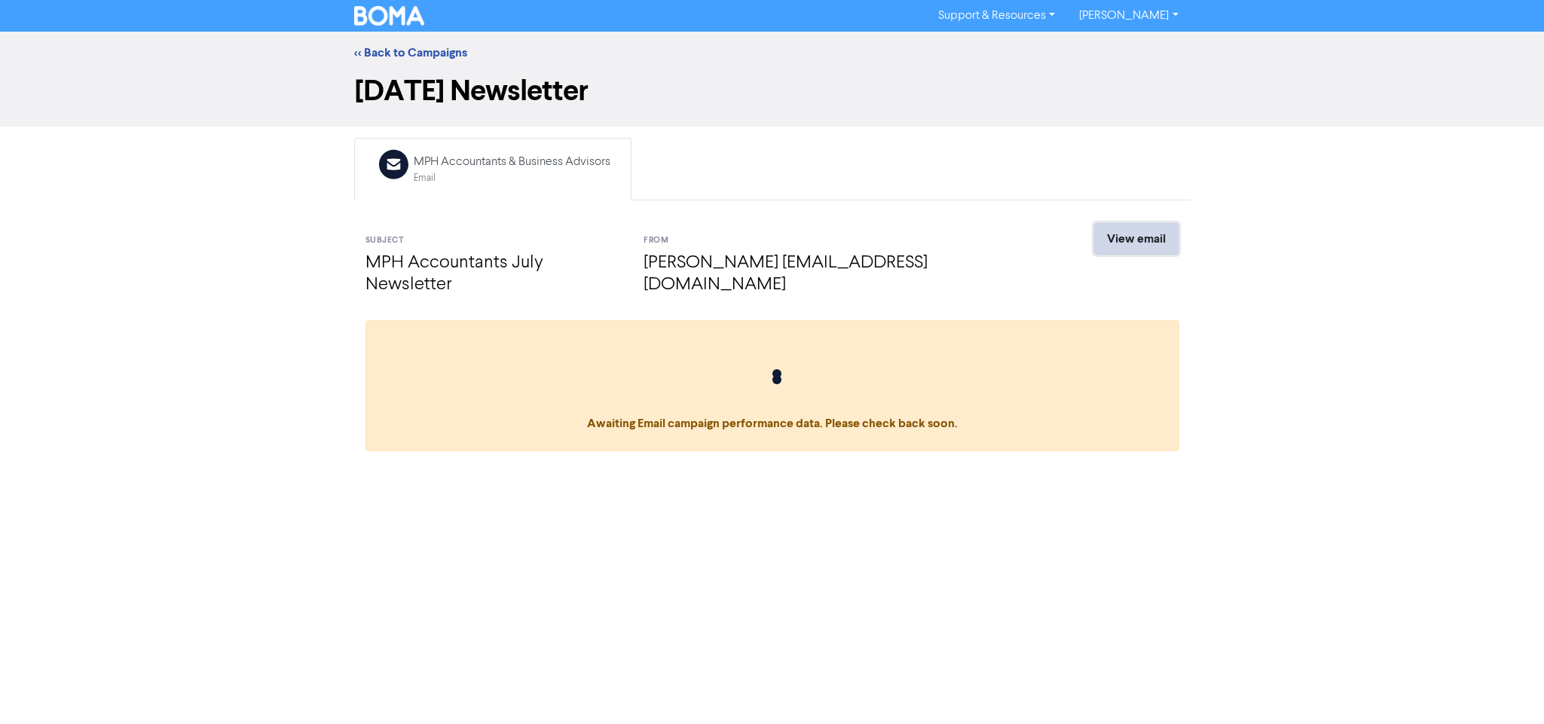
click at [1140, 249] on link "View email" at bounding box center [1136, 239] width 84 height 32
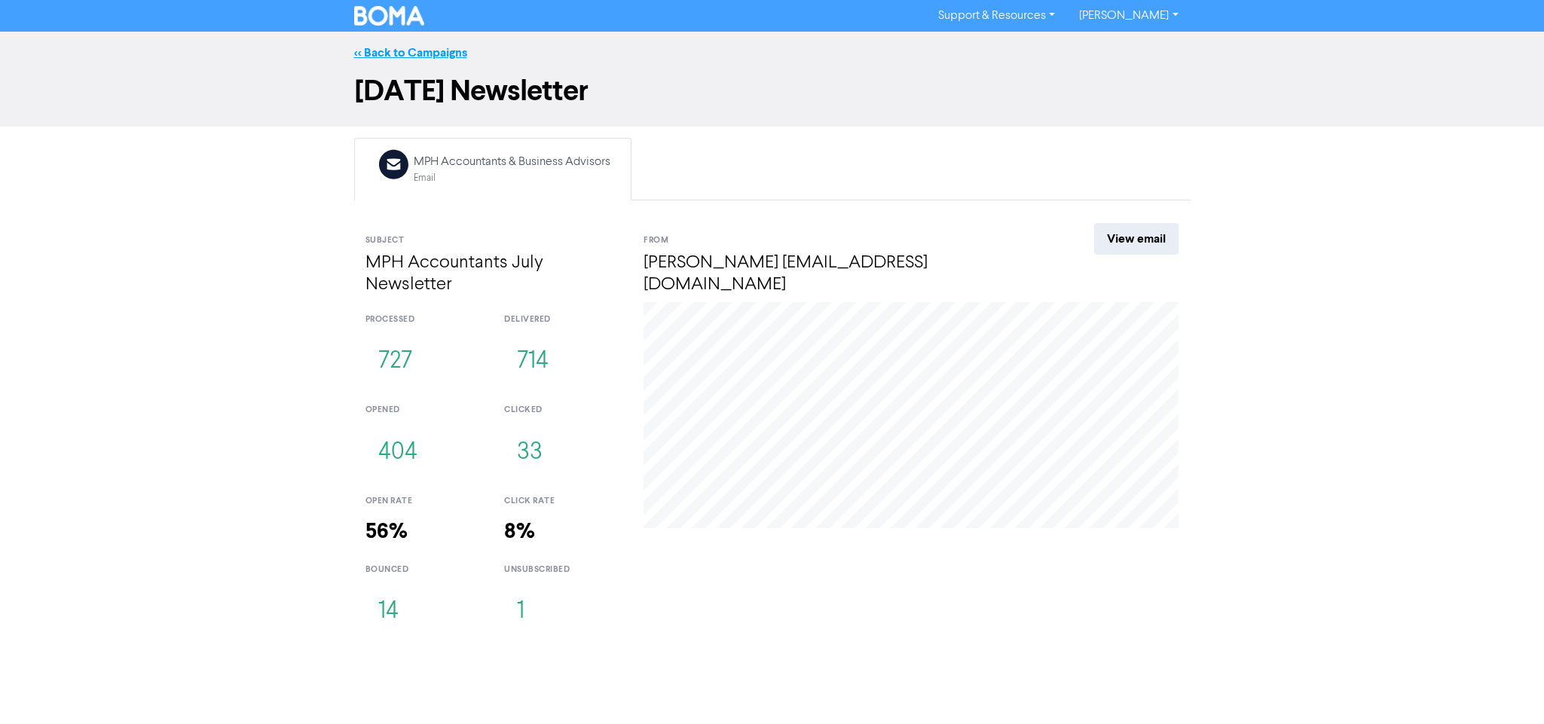
click at [425, 57] on link "<< Back to Campaigns" at bounding box center [410, 52] width 113 height 15
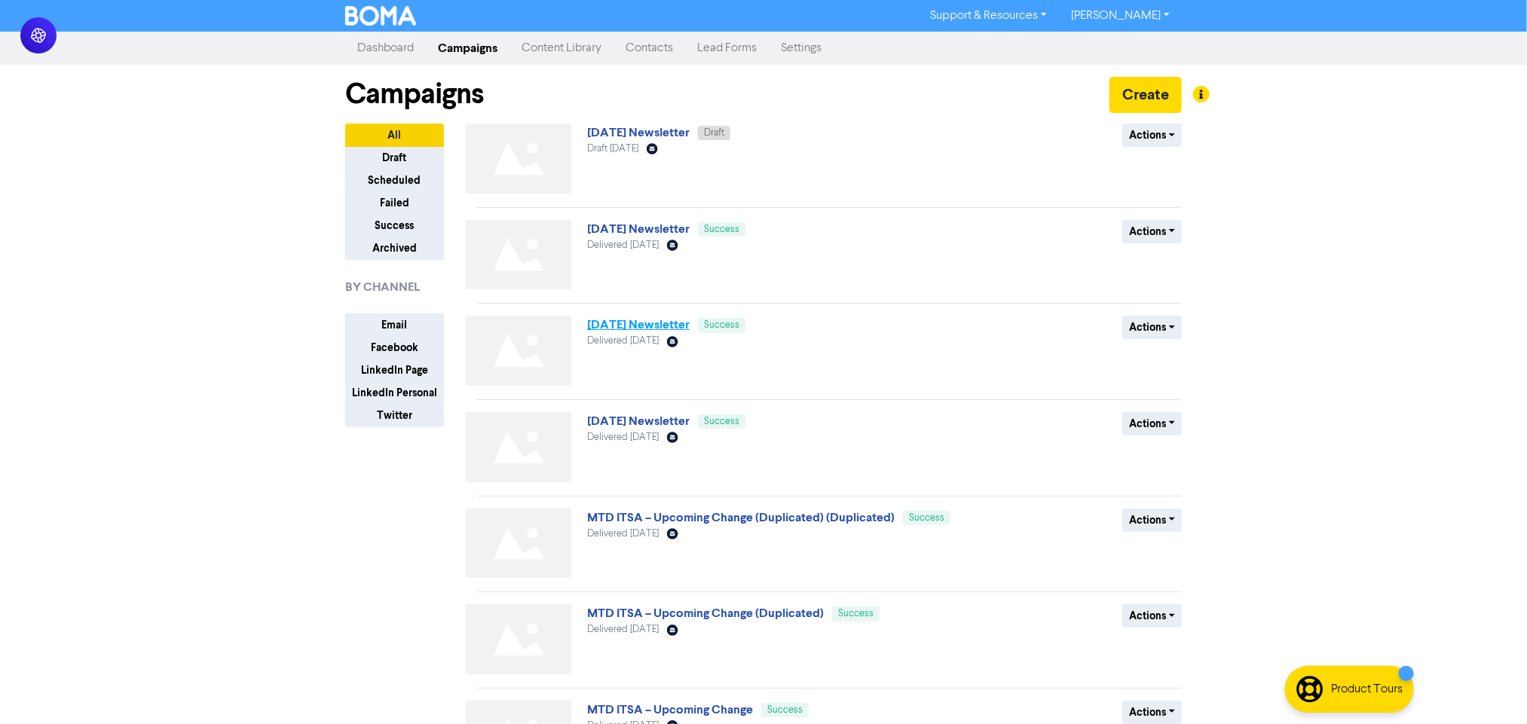
click at [620, 326] on link "[DATE] Newsletter" at bounding box center [638, 324] width 103 height 15
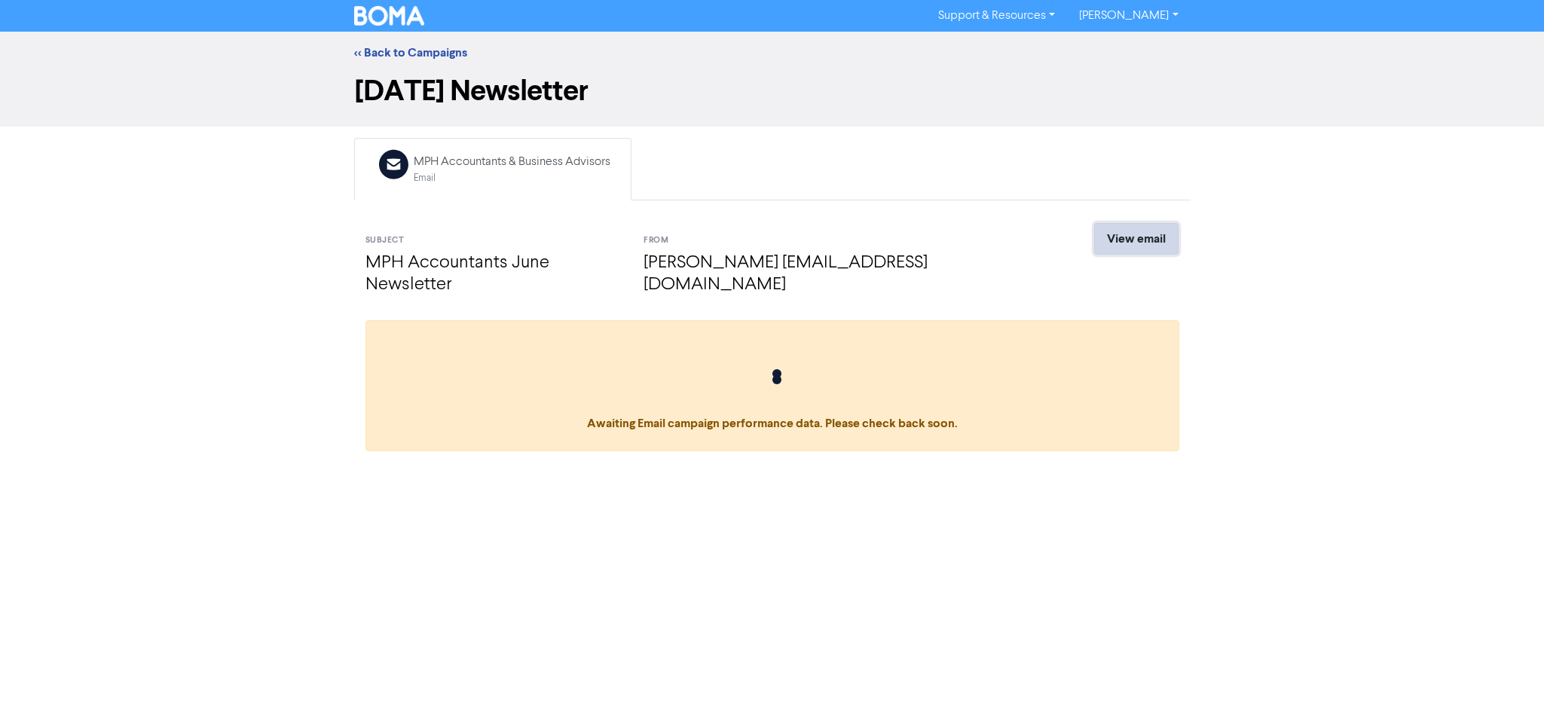
click at [1108, 240] on link "View email" at bounding box center [1136, 239] width 84 height 32
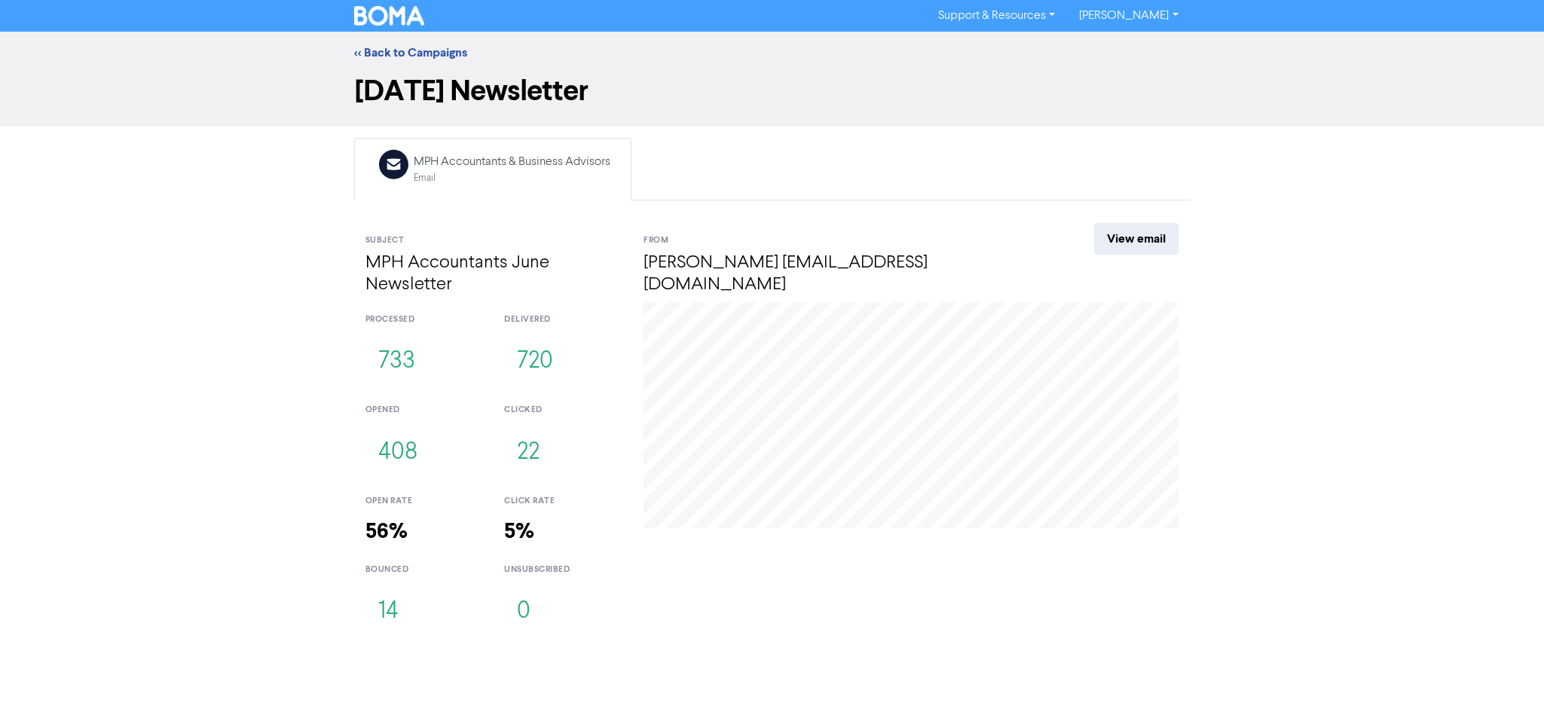
click at [278, 410] on div "<< Back to Campaigns [DATE] Newsletter Email Created with Sketch. MPH Accountan…" at bounding box center [772, 337] width 1544 height 611
drag, startPoint x: 396, startPoint y: 59, endPoint x: 338, endPoint y: 18, distance: 70.9
click at [394, 59] on link "<< Back to Campaigns" at bounding box center [410, 52] width 113 height 15
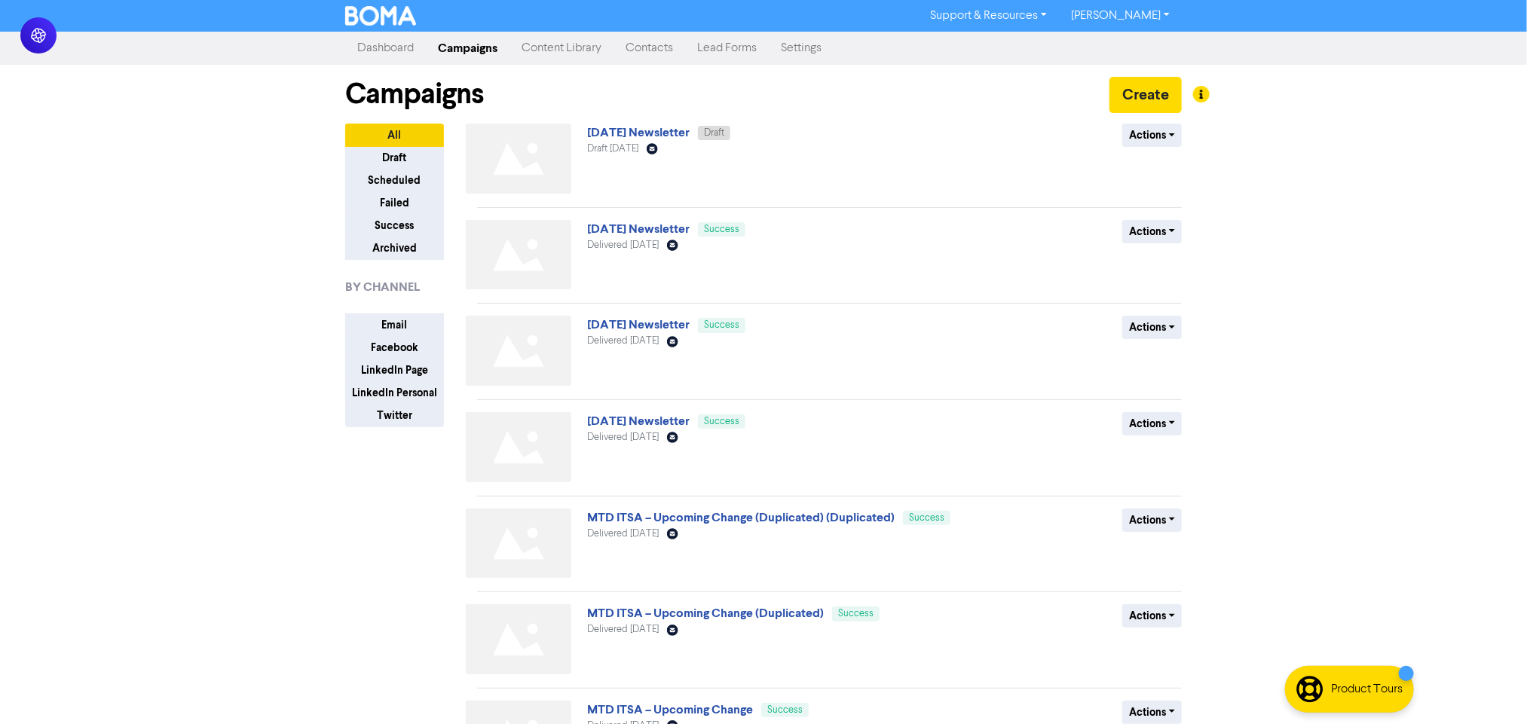
drag, startPoint x: 267, startPoint y: 402, endPoint x: 69, endPoint y: 444, distance: 202.5
click at [262, 403] on div "Support & Resources Video Tutorials FAQ & Guides Marketing Education [PERSON_NA…" at bounding box center [763, 362] width 1527 height 724
click at [1391, 235] on div "Support & Resources Video Tutorials FAQ & Guides Marketing Education [PERSON_NA…" at bounding box center [763, 362] width 1527 height 724
click at [1389, 224] on div "Support & Resources Video Tutorials FAQ & Guides Marketing Education [PERSON_NA…" at bounding box center [763, 362] width 1527 height 724
click at [194, 295] on div "Support & Resources Video Tutorials FAQ & Guides Marketing Education [PERSON_NA…" at bounding box center [763, 362] width 1527 height 724
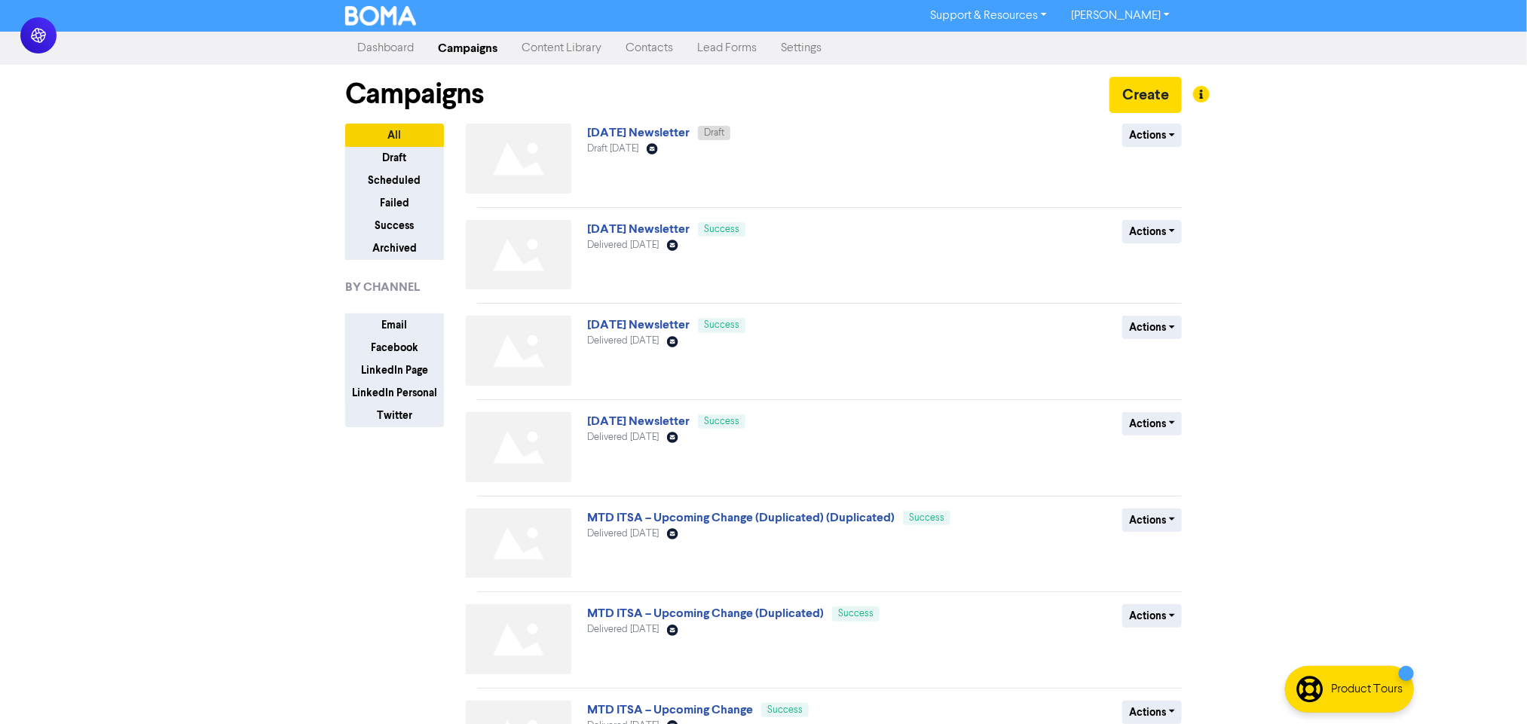
click at [109, 477] on div "Support & Resources Video Tutorials FAQ & Guides Marketing Education [PERSON_NA…" at bounding box center [763, 362] width 1527 height 724
click at [1386, 409] on div "Support & Resources Video Tutorials FAQ & Guides Marketing Education [PERSON_NA…" at bounding box center [763, 362] width 1527 height 724
click at [84, 446] on div "Support & Resources Video Tutorials FAQ & Guides Marketing Education [PERSON_NA…" at bounding box center [763, 362] width 1527 height 724
click at [1391, 450] on div "Support & Resources Video Tutorials FAQ & Guides Marketing Education [PERSON_NA…" at bounding box center [763, 362] width 1527 height 724
click at [226, 455] on div "Support & Resources Video Tutorials FAQ & Guides Marketing Education [PERSON_NA…" at bounding box center [763, 362] width 1527 height 724
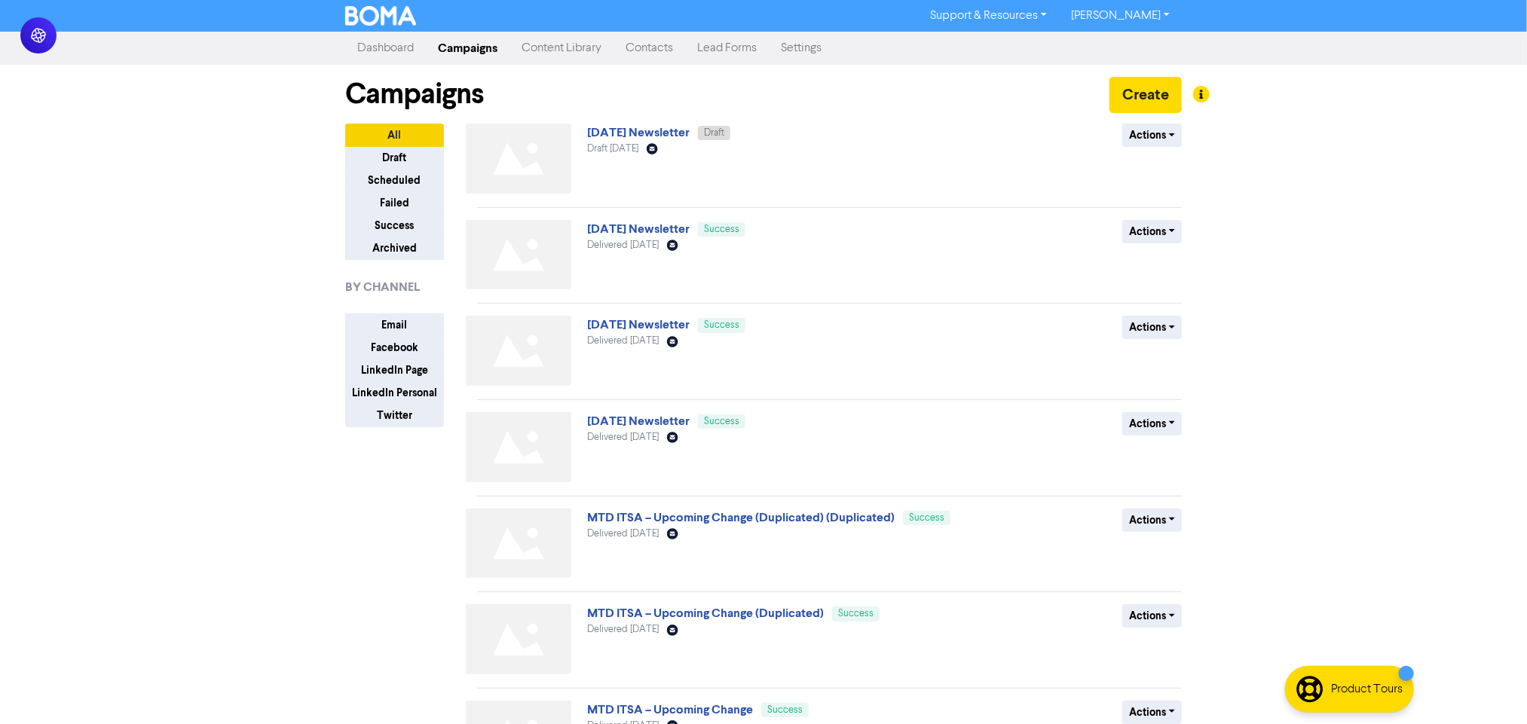
drag, startPoint x: 96, startPoint y: 590, endPoint x: 61, endPoint y: 590, distance: 34.7
click at [93, 590] on div "Support & Resources Video Tutorials FAQ & Guides Marketing Education [PERSON_NA…" at bounding box center [763, 362] width 1527 height 724
drag, startPoint x: 259, startPoint y: 261, endPoint x: 731, endPoint y: 281, distance: 473.0
click at [268, 261] on div "Support & Resources Video Tutorials FAQ & Guides Marketing Education [PERSON_NA…" at bounding box center [763, 362] width 1527 height 724
click at [1473, 278] on div "Support & Resources Video Tutorials FAQ & Guides Marketing Education [PERSON_NA…" at bounding box center [763, 362] width 1527 height 724
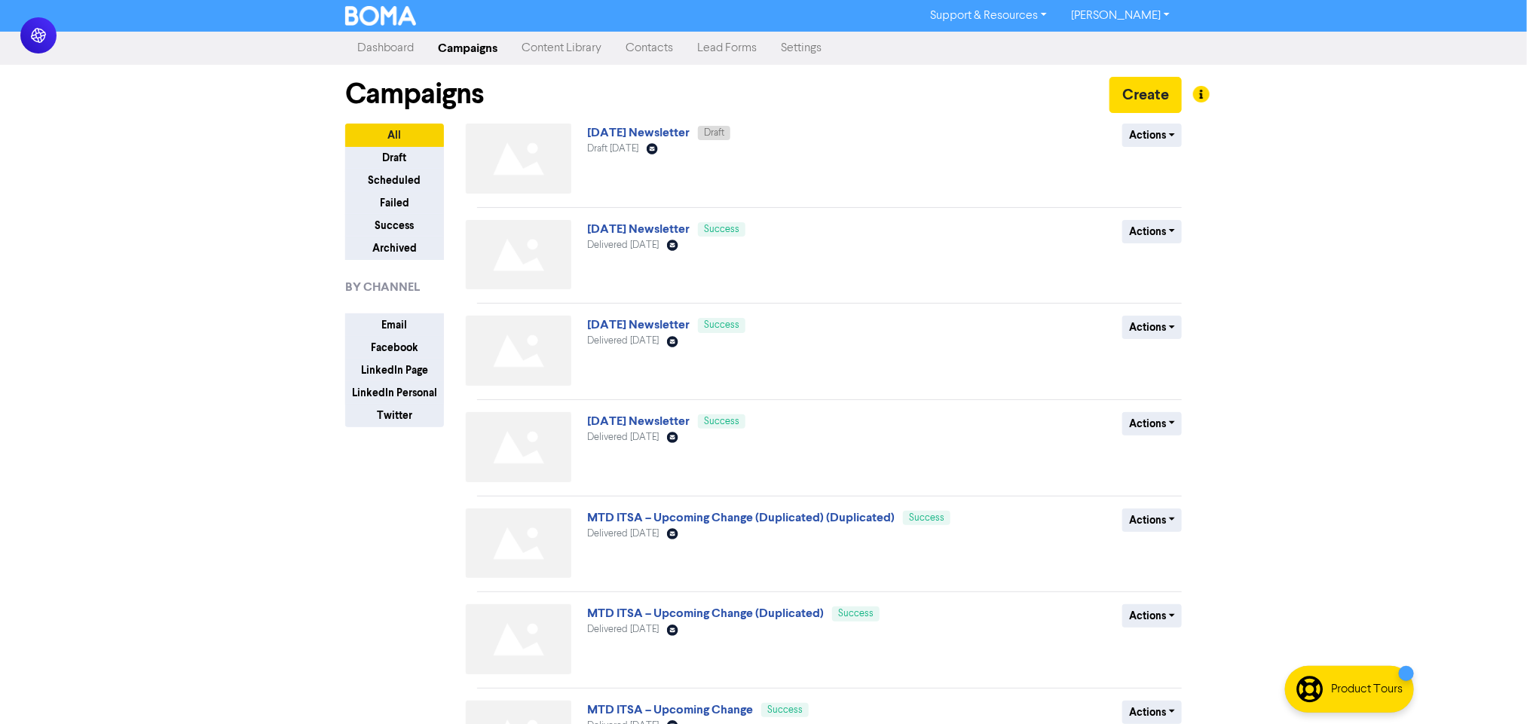
click at [310, 369] on div "Support & Resources Video Tutorials FAQ & Guides Marketing Education [PERSON_NA…" at bounding box center [763, 362] width 1527 height 724
click at [1348, 317] on div "Support & Resources Video Tutorials FAQ & Guides Marketing Education [PERSON_NA…" at bounding box center [763, 362] width 1527 height 724
click at [244, 424] on div "Support & Resources Video Tutorials FAQ & Guides Marketing Education [PERSON_NA…" at bounding box center [763, 362] width 1527 height 724
click at [1346, 234] on div "Support & Resources Video Tutorials FAQ & Guides Marketing Education [PERSON_NA…" at bounding box center [763, 362] width 1527 height 724
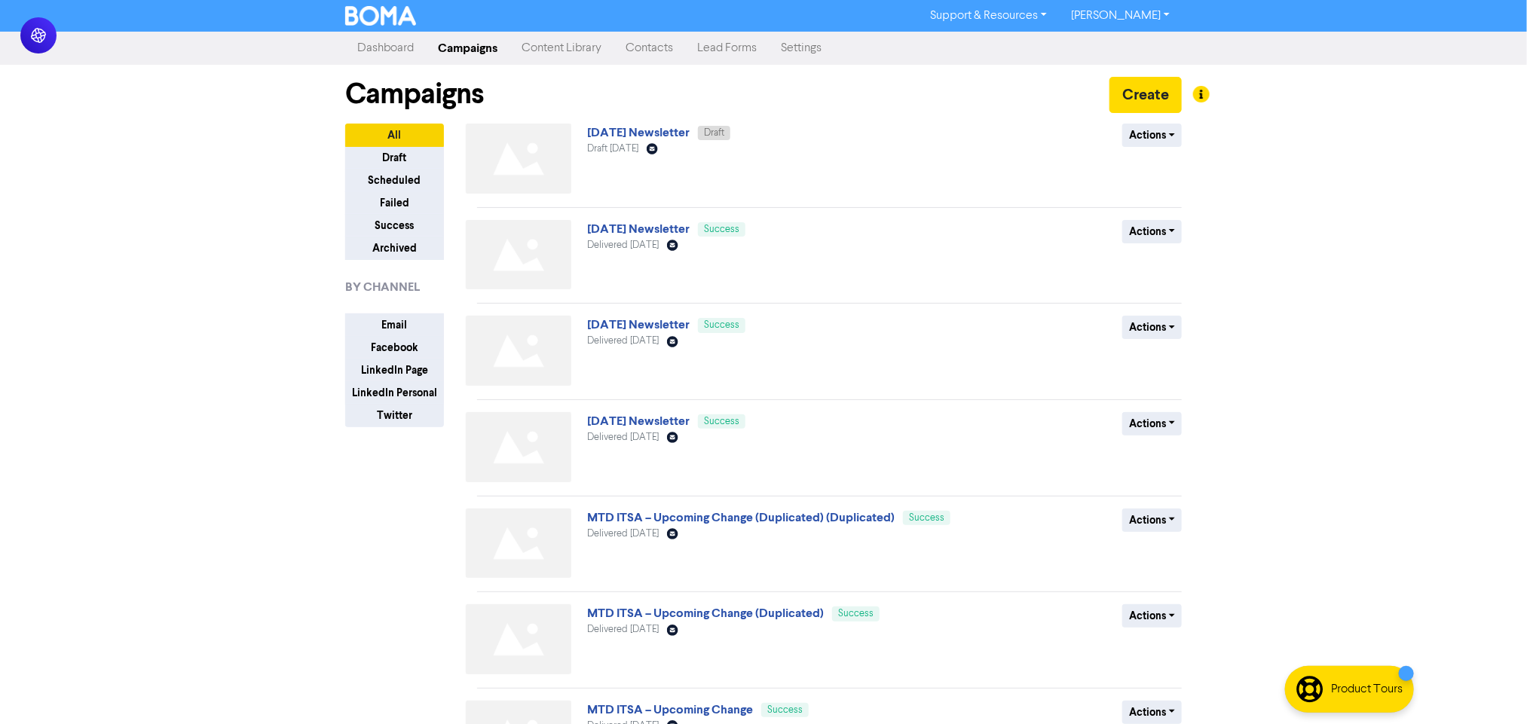
click at [208, 405] on div "Support & Resources Video Tutorials FAQ & Guides Marketing Education [PERSON_NA…" at bounding box center [763, 362] width 1527 height 724
click at [1366, 435] on div "Support & Resources Video Tutorials FAQ & Guides Marketing Education [PERSON_NA…" at bounding box center [763, 362] width 1527 height 724
